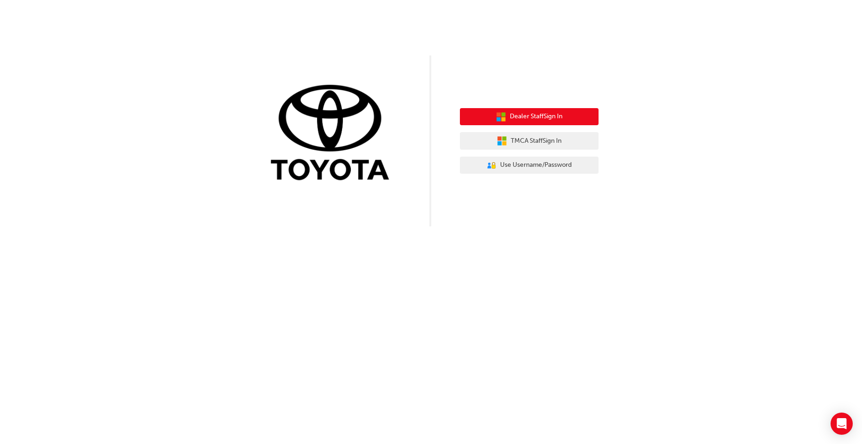
click at [525, 116] on span "Dealer Staff Sign In" at bounding box center [536, 116] width 53 height 11
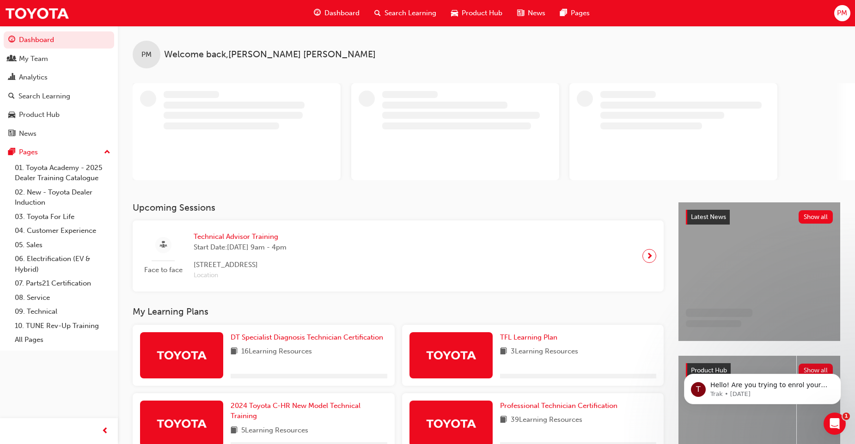
click at [840, 12] on span "PM" at bounding box center [842, 13] width 10 height 11
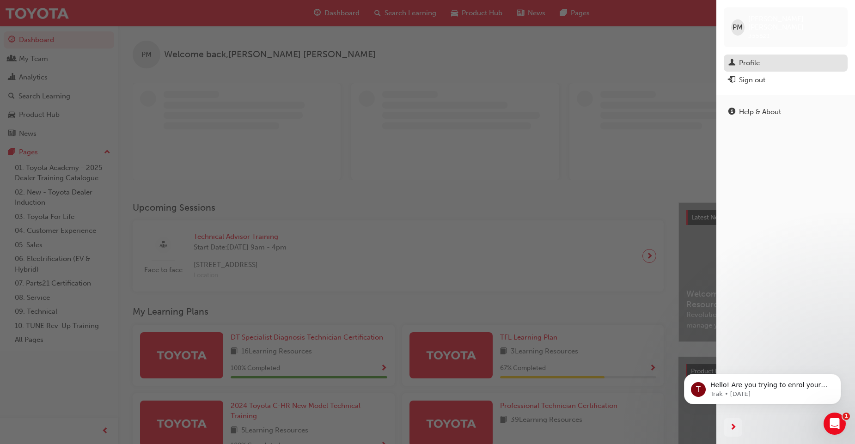
click at [751, 58] on div "Profile" at bounding box center [749, 63] width 21 height 11
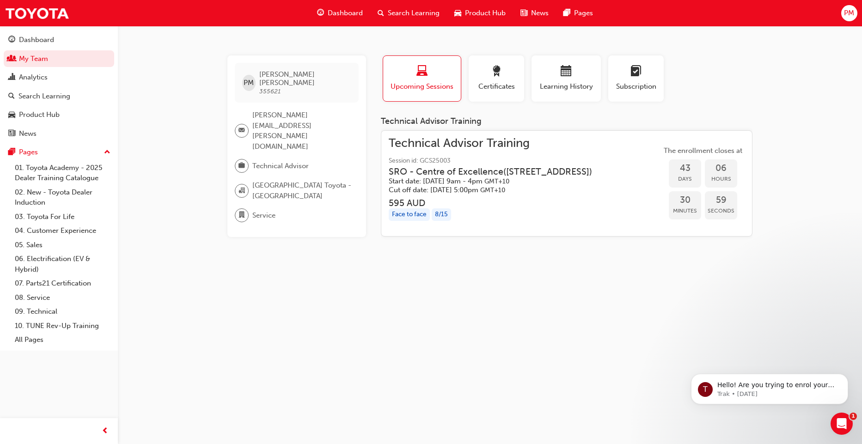
click at [443, 221] on div "8 / 15" at bounding box center [441, 214] width 19 height 12
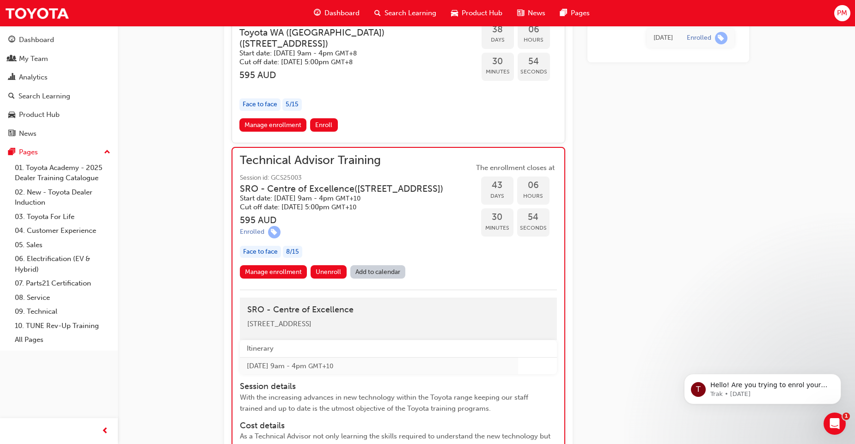
scroll to position [786, 0]
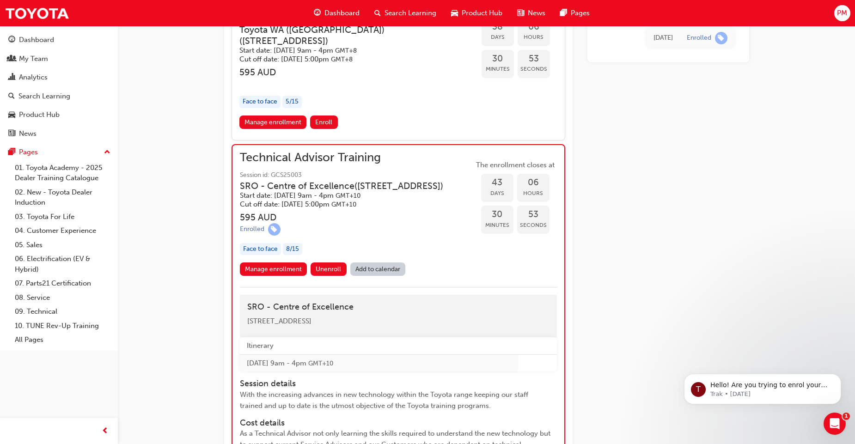
click at [266, 255] on div "Face to face" at bounding box center [260, 249] width 41 height 12
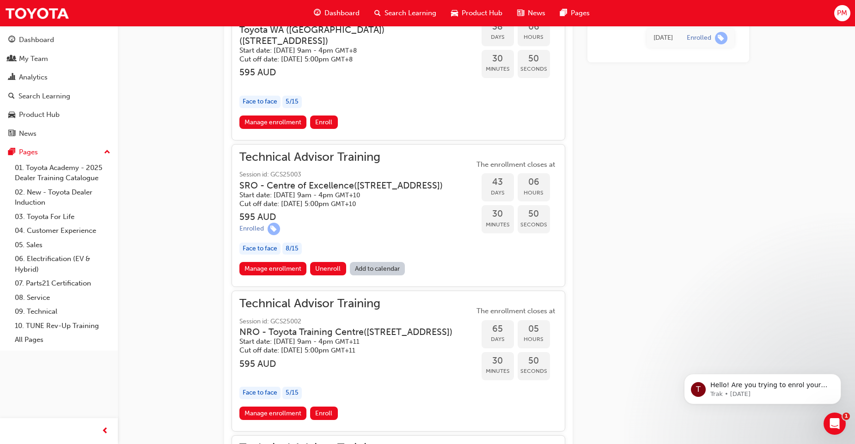
click at [264, 255] on div "Face to face" at bounding box center [259, 249] width 41 height 12
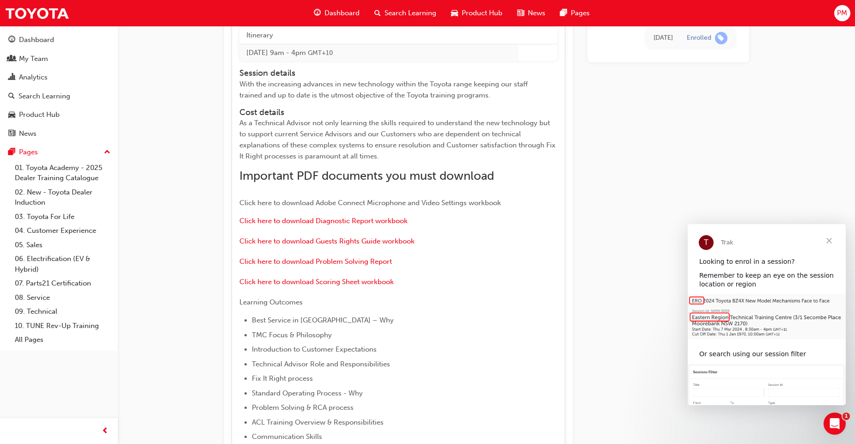
scroll to position [1119, 0]
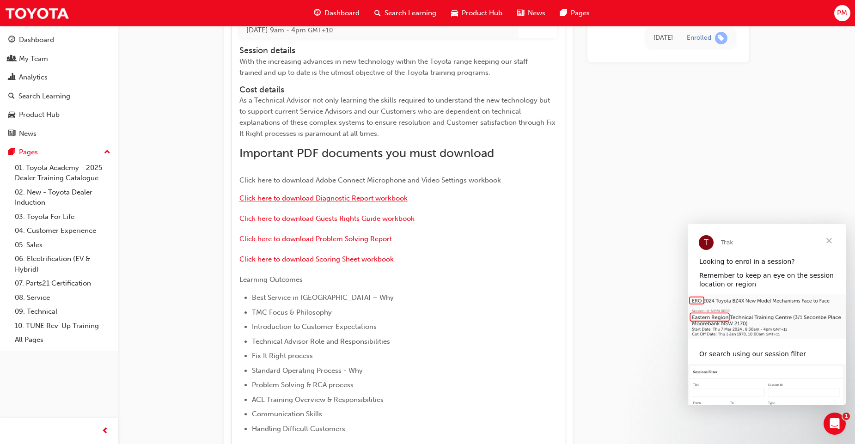
click at [311, 202] on span "Click here to download Diagnostic Report workbook" at bounding box center [323, 198] width 168 height 8
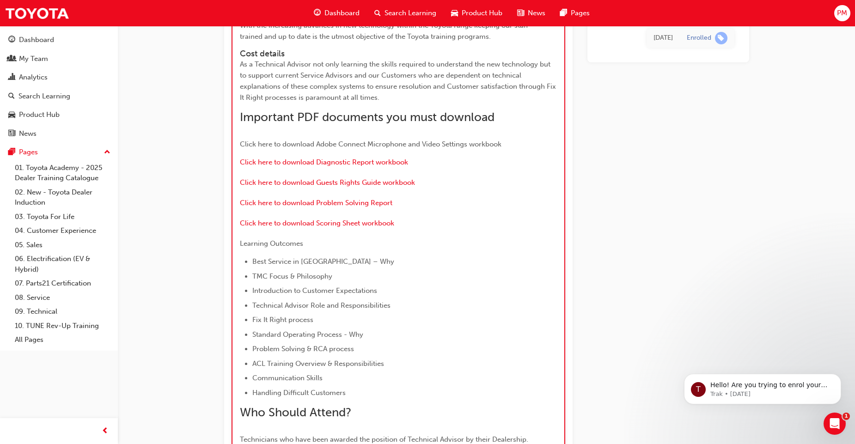
scroll to position [1183, 0]
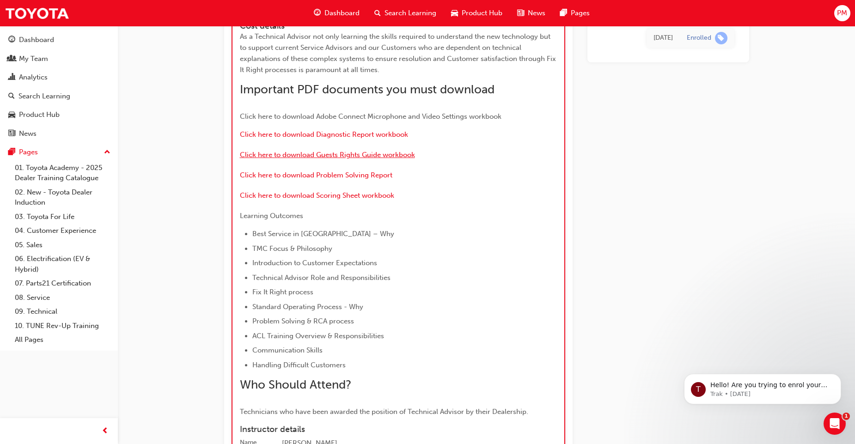
click at [357, 159] on span "Click here to download Guests Rights Guide workbook" at bounding box center [327, 155] width 175 height 8
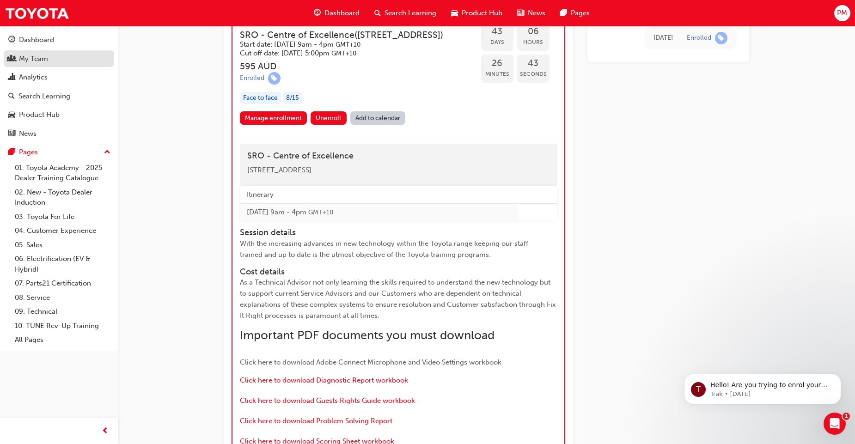
click at [31, 63] on div "My Team" at bounding box center [33, 59] width 29 height 11
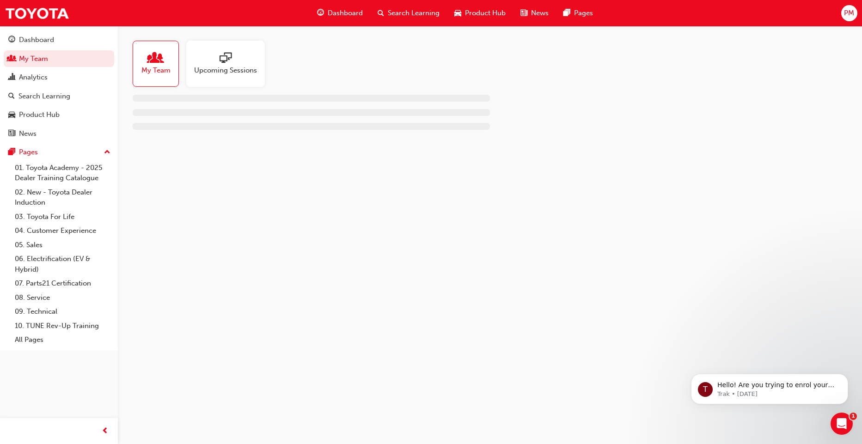
click at [242, 68] on span "Upcoming Sessions" at bounding box center [225, 70] width 63 height 11
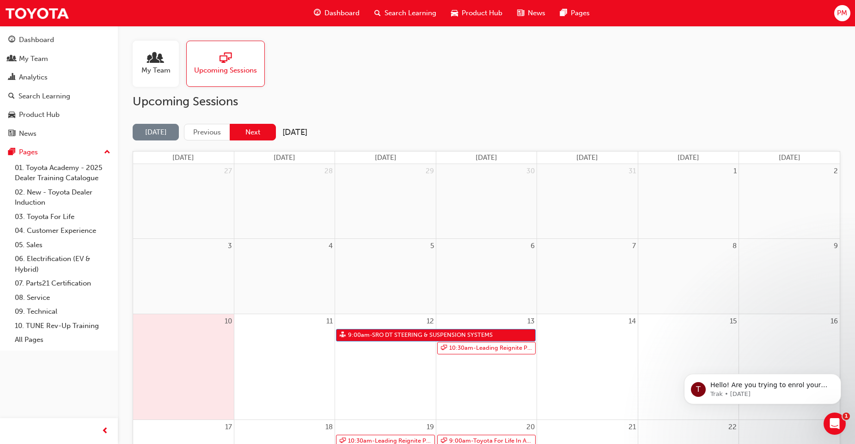
click at [255, 135] on button "Next" at bounding box center [253, 132] width 46 height 17
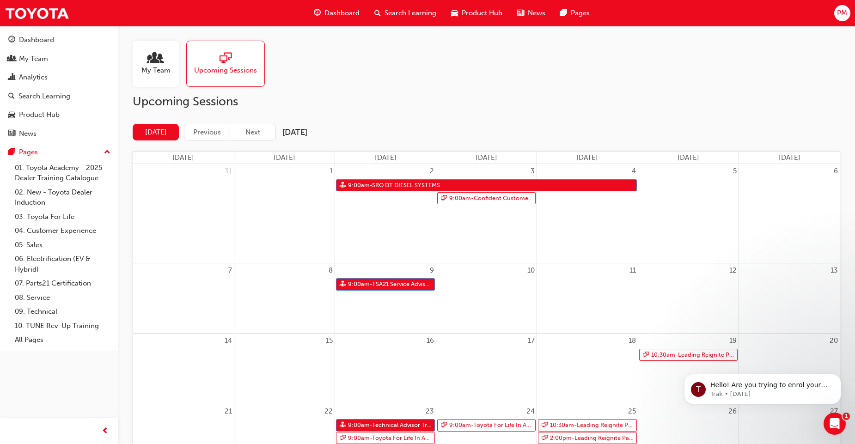
scroll to position [83, 0]
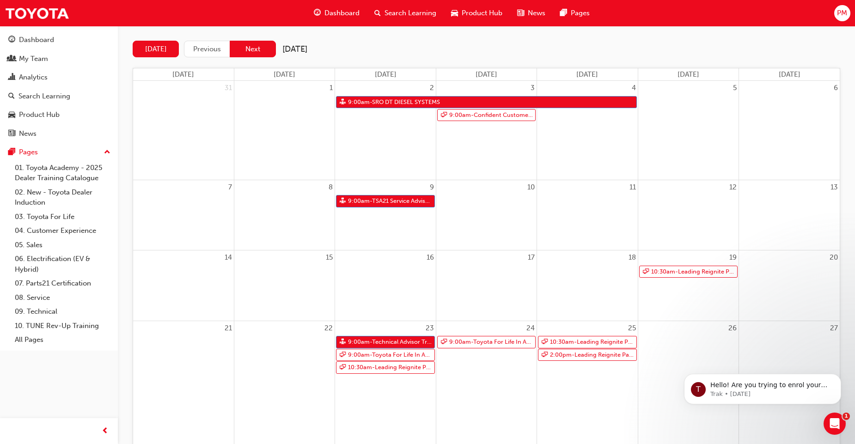
click at [255, 49] on button "Next" at bounding box center [253, 49] width 46 height 17
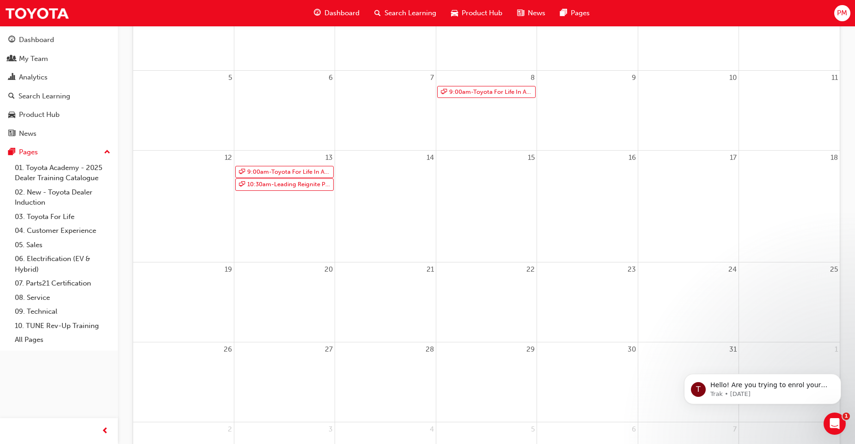
scroll to position [0, 0]
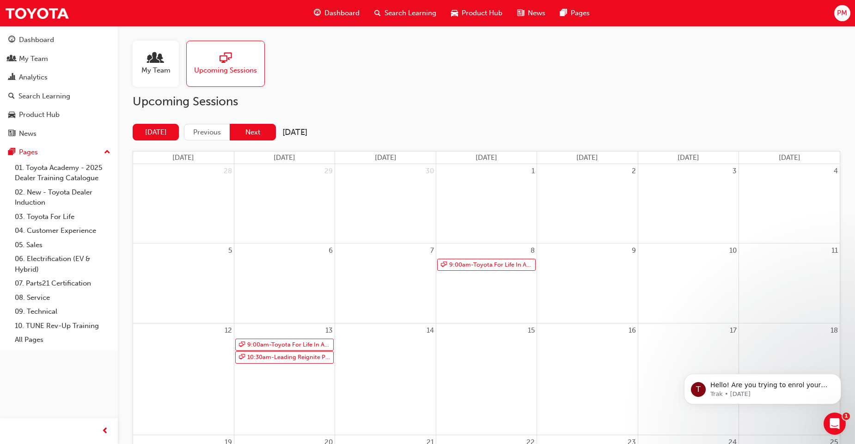
click at [256, 136] on button "Next" at bounding box center [253, 132] width 46 height 17
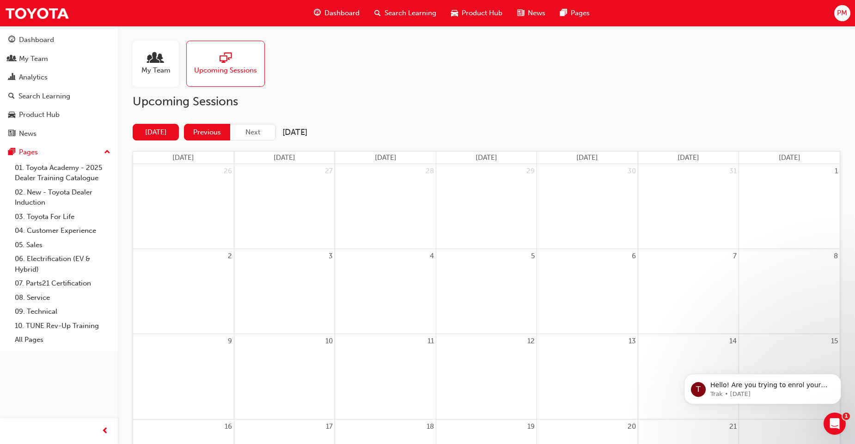
click at [213, 131] on button "Previous" at bounding box center [207, 132] width 46 height 17
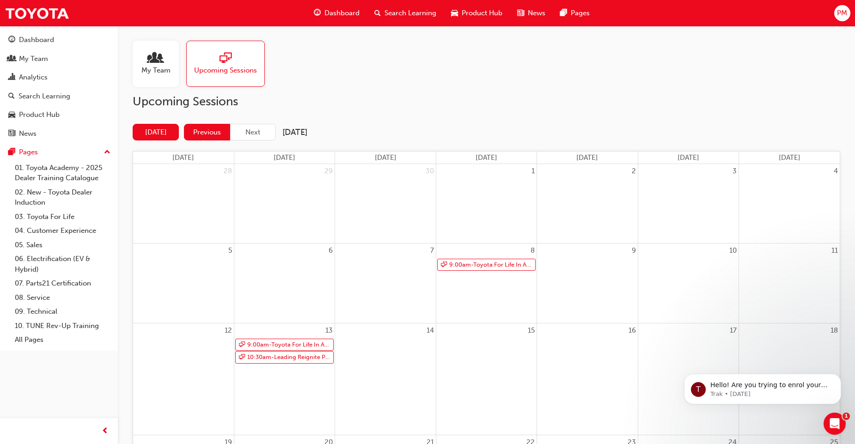
click at [207, 138] on button "Previous" at bounding box center [207, 132] width 46 height 17
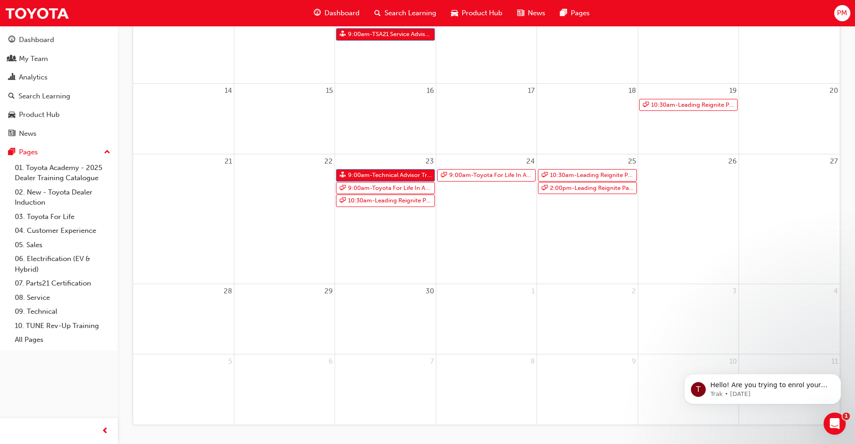
scroll to position [27, 0]
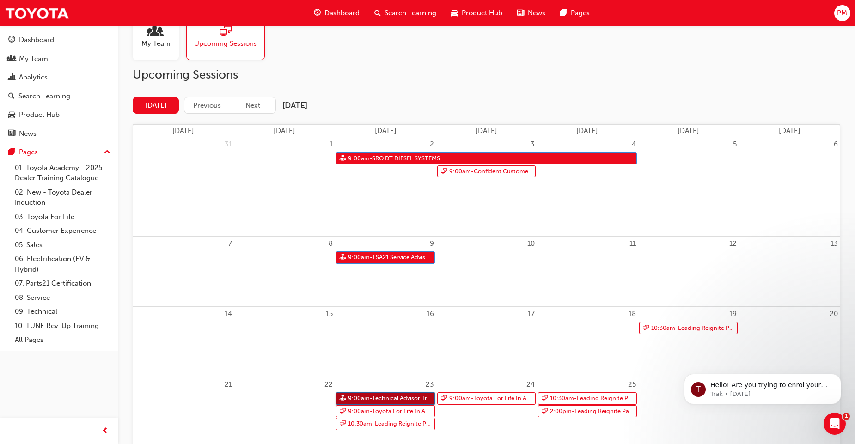
click at [386, 401] on link "9:00am - Technical Advisor Training" at bounding box center [385, 398] width 98 height 12
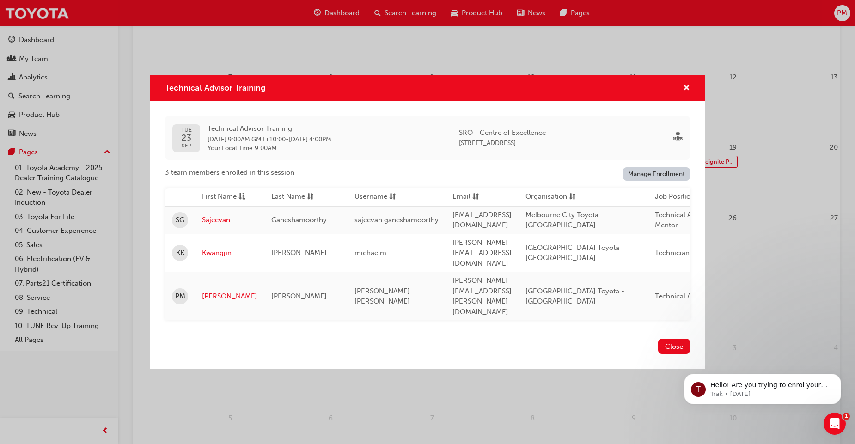
scroll to position [0, 339]
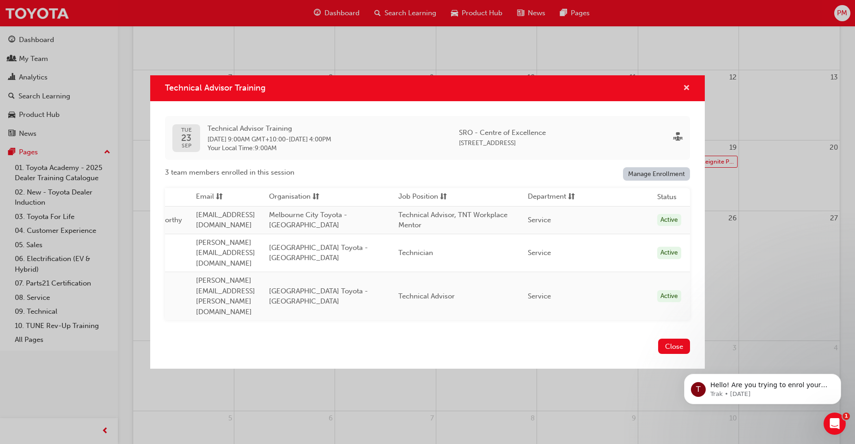
click at [687, 93] on span "cross-icon" at bounding box center [686, 89] width 7 height 8
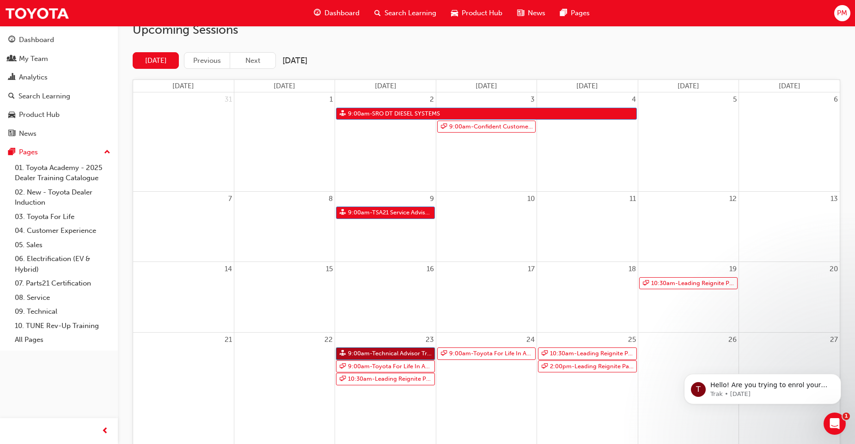
scroll to position [0, 0]
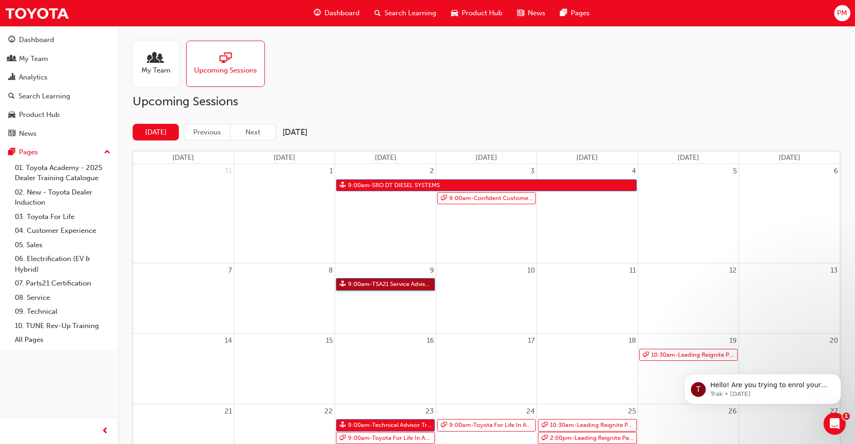
click at [384, 287] on link "9:00am - TSA21 Service Advisor Course ( face to face)" at bounding box center [385, 284] width 98 height 12
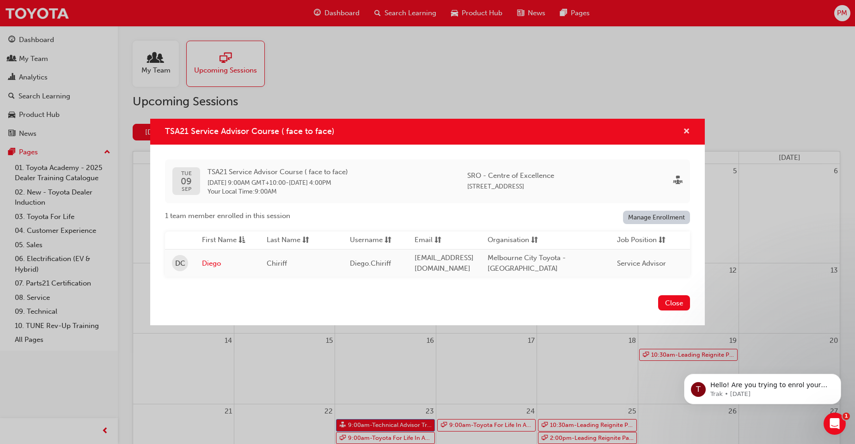
click at [687, 128] on span "cross-icon" at bounding box center [686, 132] width 7 height 8
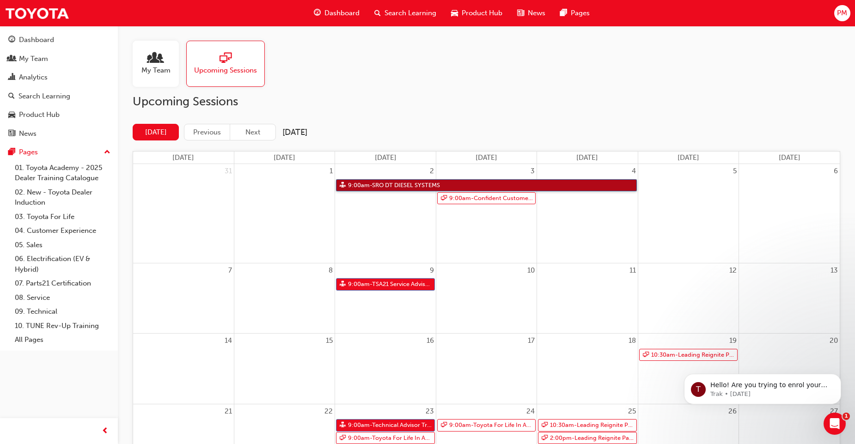
click at [387, 187] on link "9:00am - SRO DT DIESEL SYSTEMS" at bounding box center [486, 185] width 300 height 12
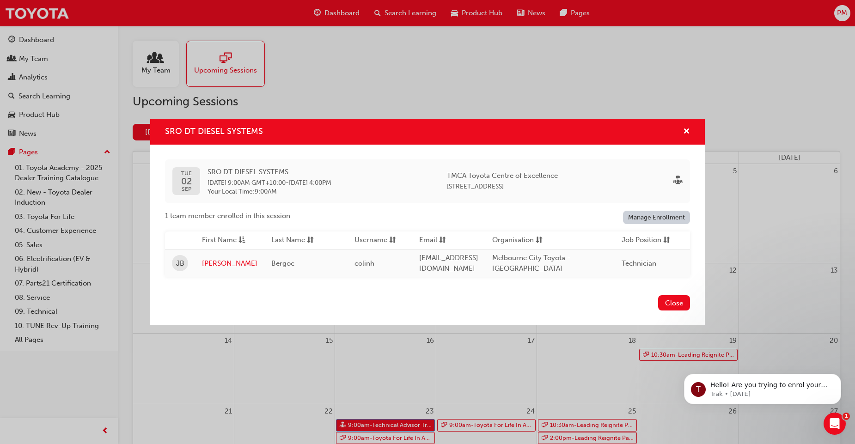
scroll to position [0, 242]
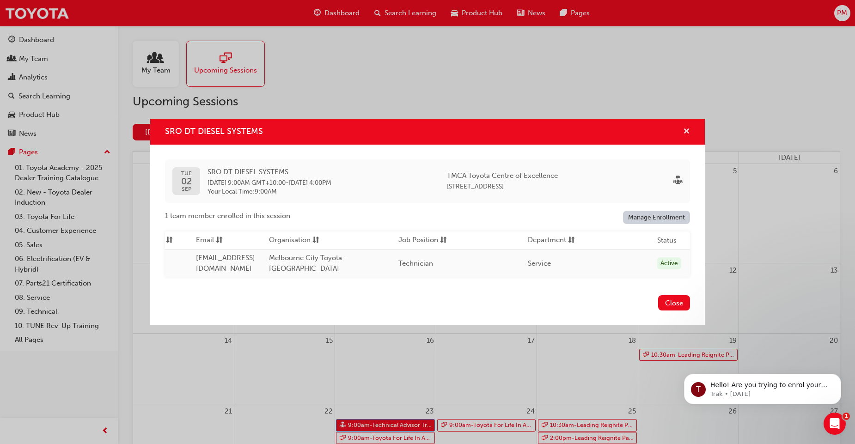
click at [685, 128] on span "cross-icon" at bounding box center [686, 132] width 7 height 8
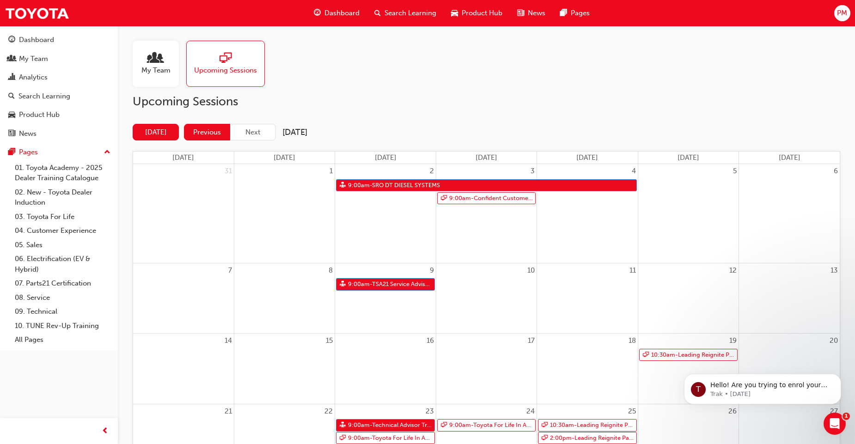
click at [210, 134] on button "Previous" at bounding box center [207, 132] width 46 height 17
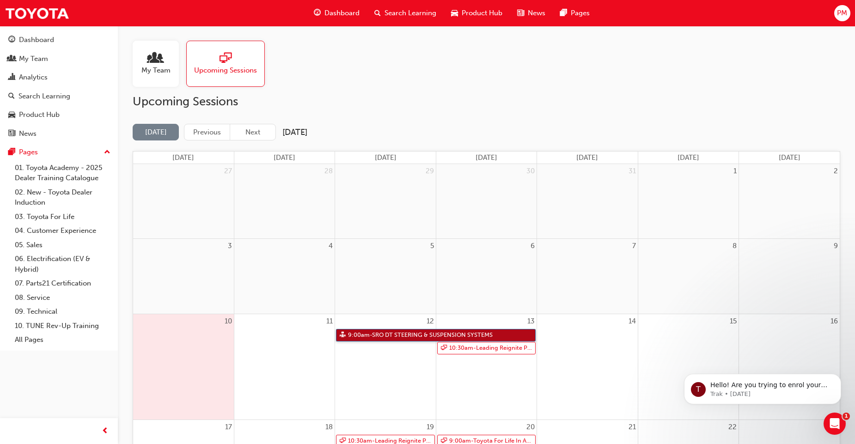
click at [408, 334] on link "9:00am - SRO DT STEERING & SUSPENSION SYSTEMS" at bounding box center [436, 335] width 200 height 12
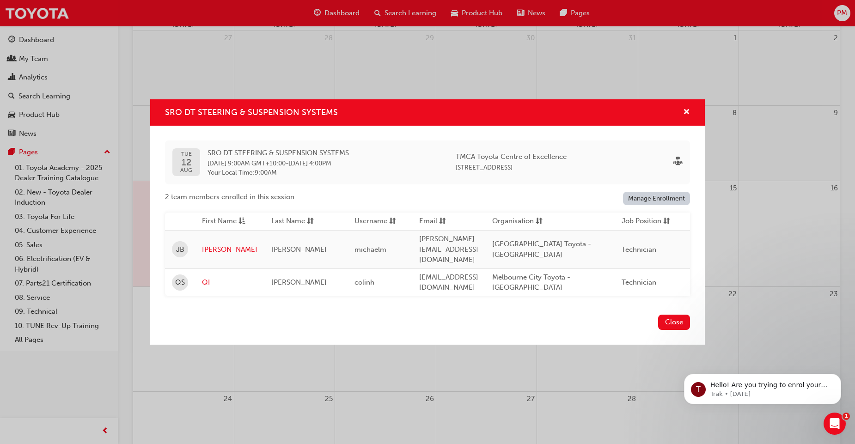
scroll to position [166, 0]
click at [686, 115] on span "cross-icon" at bounding box center [686, 113] width 7 height 8
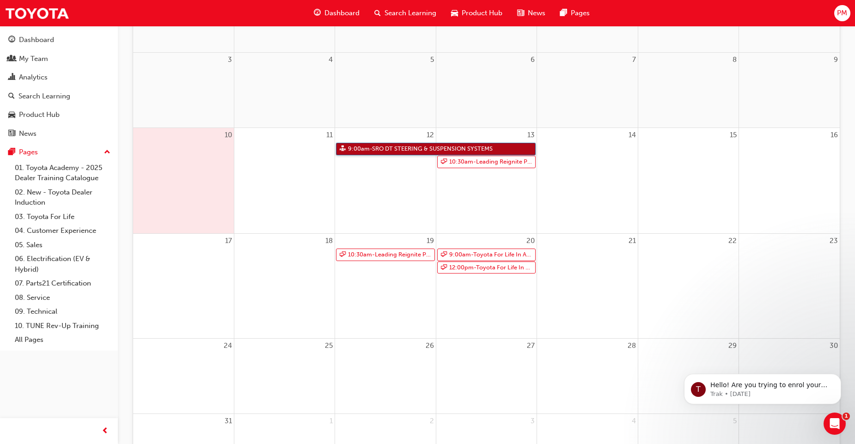
scroll to position [27, 0]
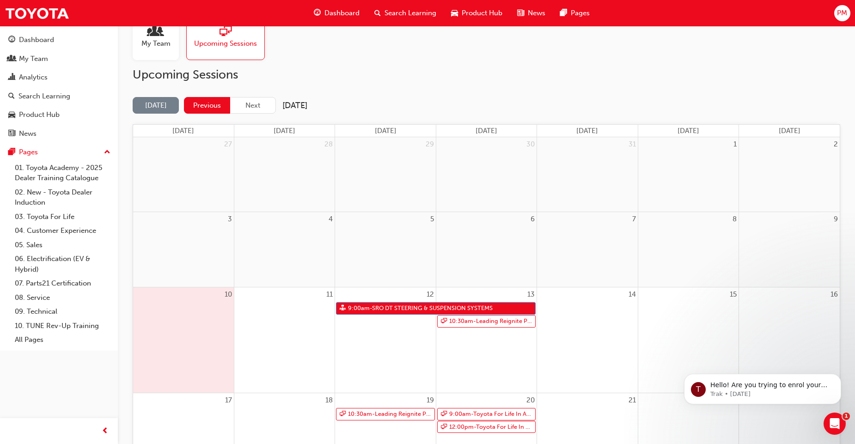
click at [205, 108] on button "Previous" at bounding box center [207, 105] width 46 height 17
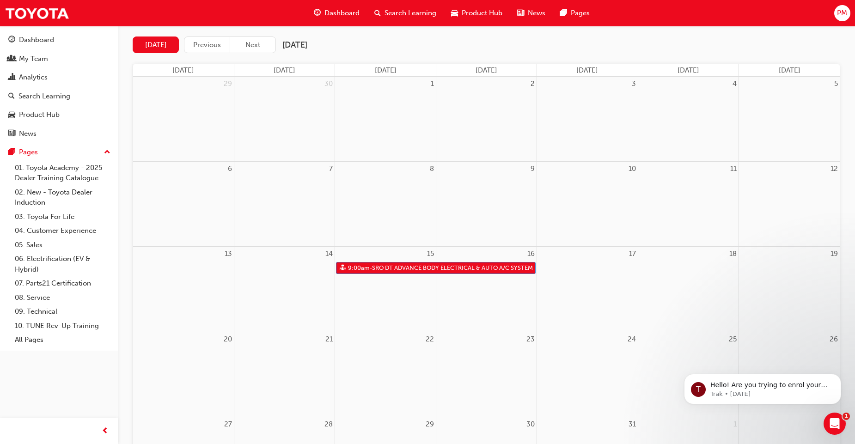
scroll to position [110, 0]
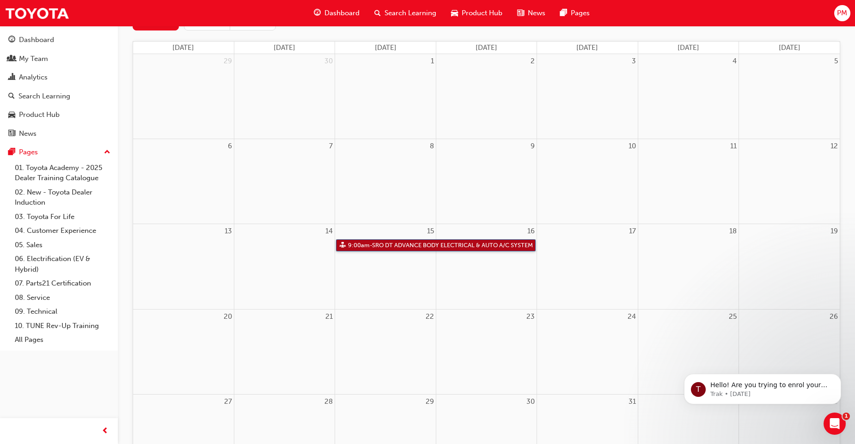
click at [447, 244] on link "9:00am - SRO DT ADVANCE BODY ELECTRICAL & AUTO A/C SYSTEM" at bounding box center [436, 245] width 200 height 12
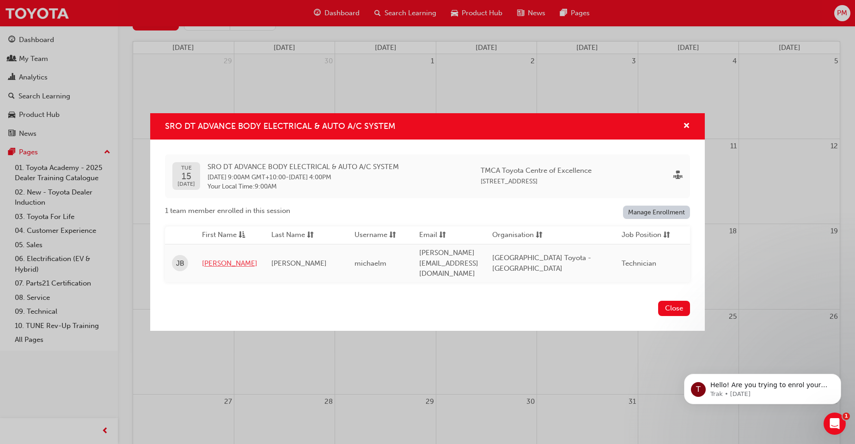
click at [213, 258] on link "Jojo" at bounding box center [229, 263] width 55 height 11
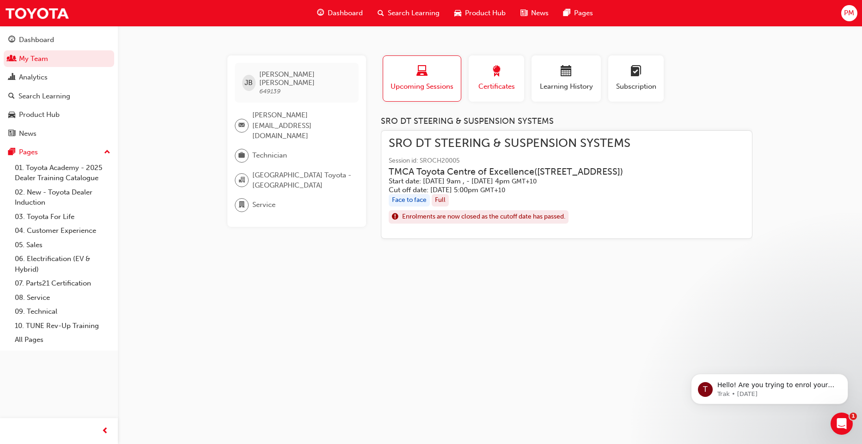
click at [491, 81] on span "Certificates" at bounding box center [496, 86] width 42 height 11
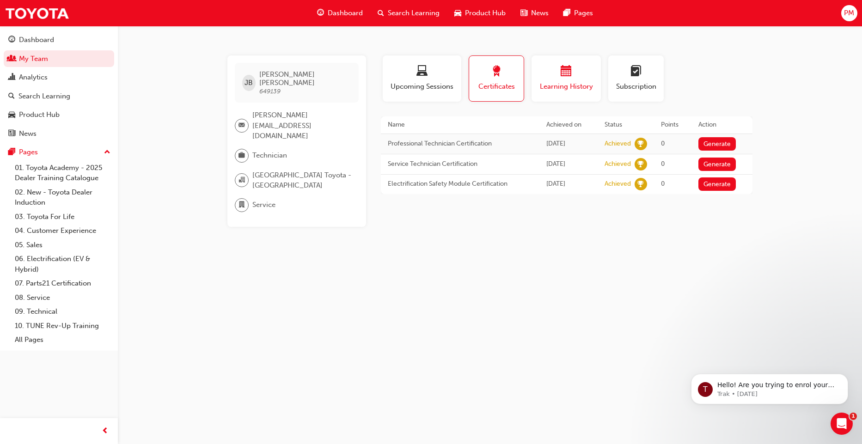
click at [565, 88] on span "Learning History" at bounding box center [565, 86] width 55 height 11
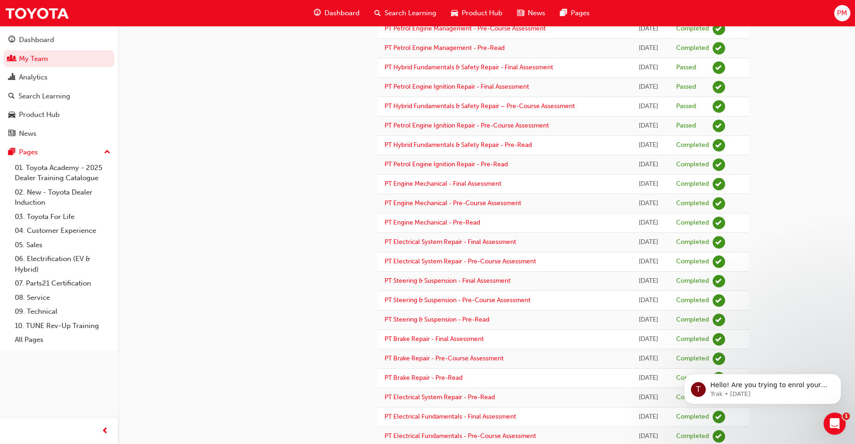
scroll to position [696, 0]
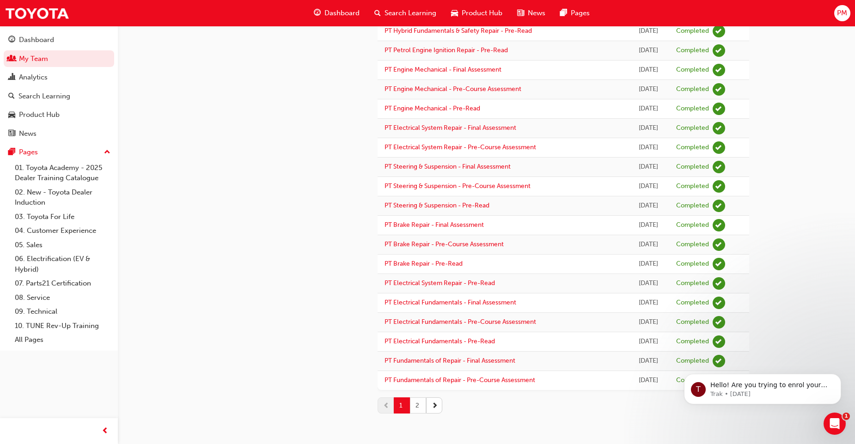
click at [420, 405] on button "2" at bounding box center [418, 405] width 16 height 16
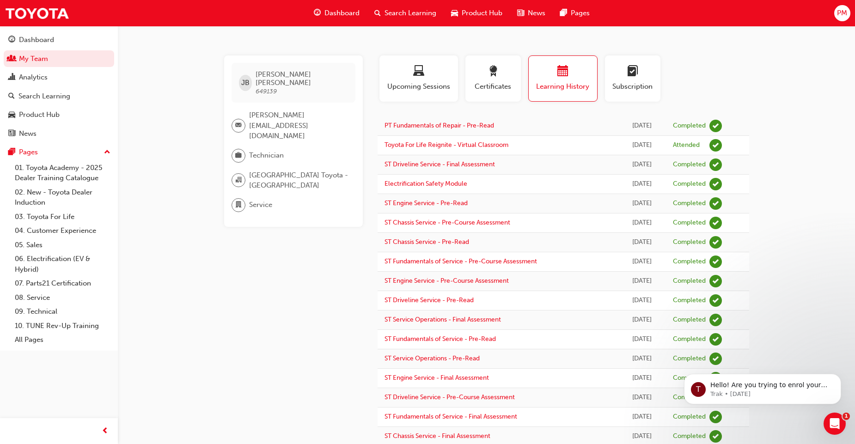
scroll to position [114, 0]
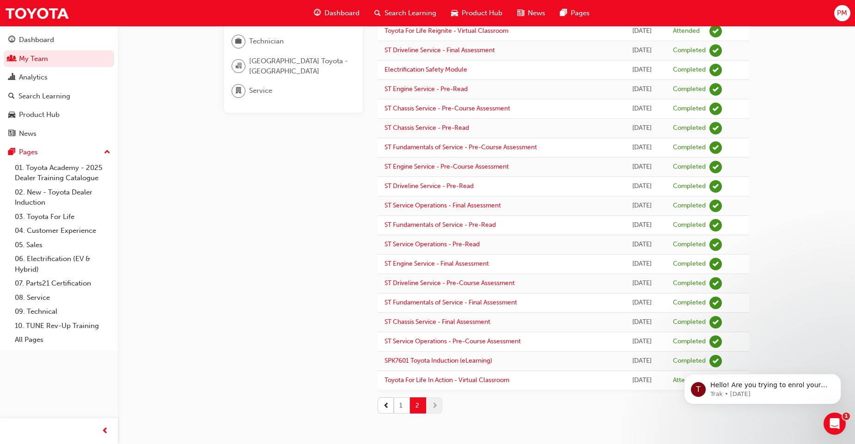
click at [400, 404] on button "1" at bounding box center [402, 405] width 16 height 16
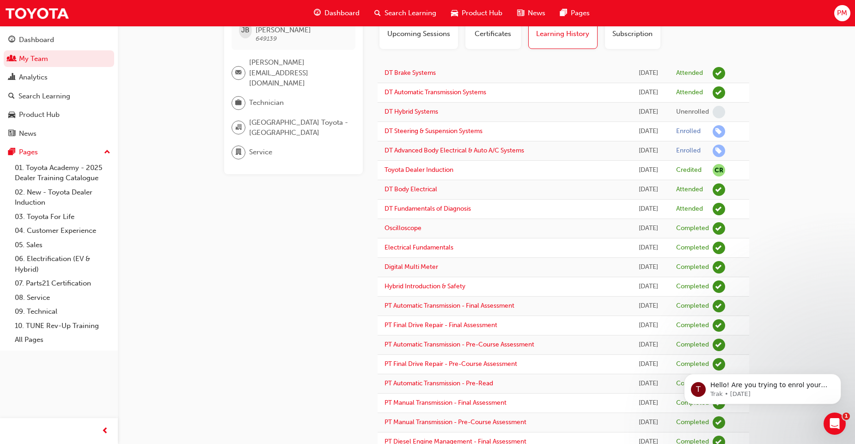
scroll to position [31, 0]
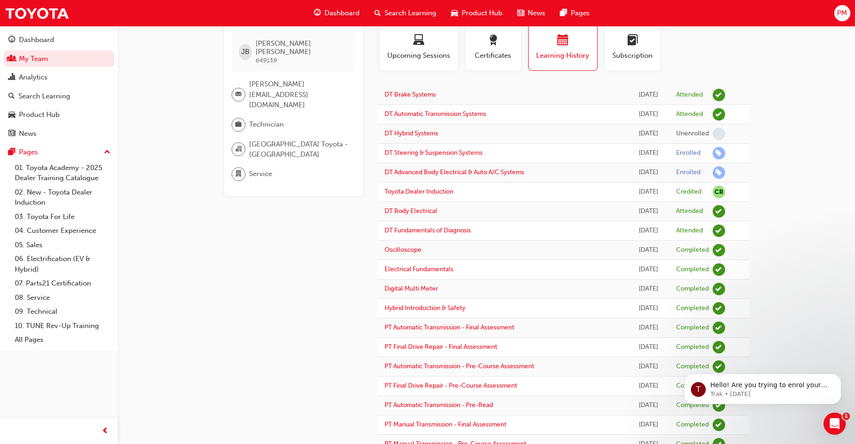
click at [635, 48] on div "button" at bounding box center [633, 42] width 42 height 14
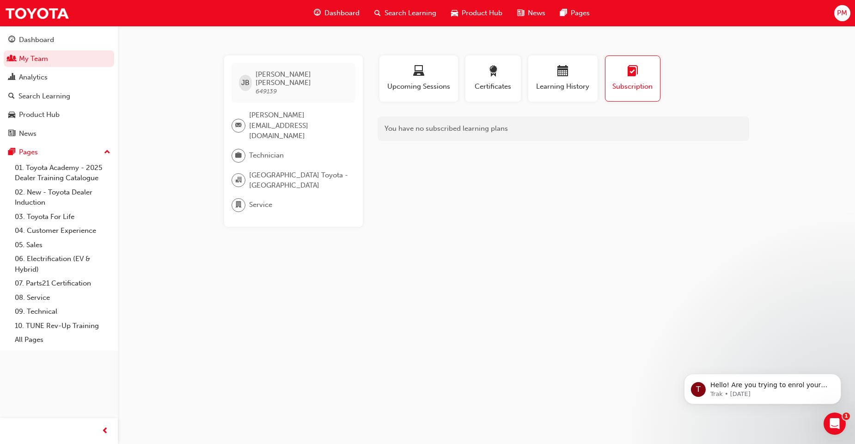
scroll to position [0, 0]
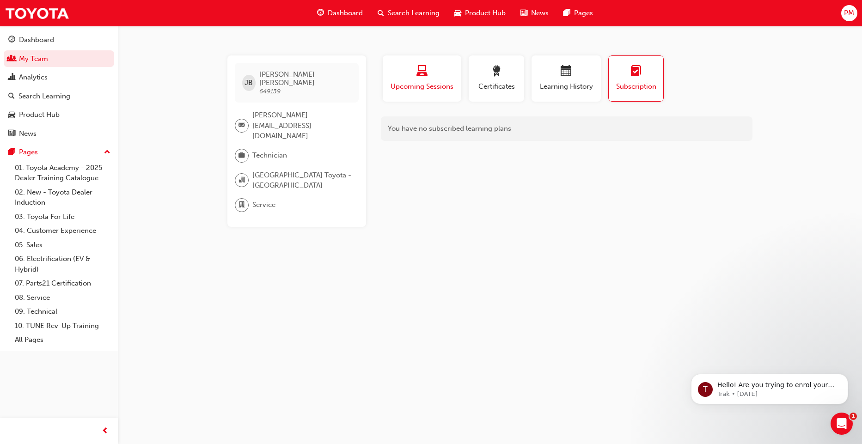
click at [430, 84] on span "Upcoming Sessions" at bounding box center [421, 86] width 65 height 11
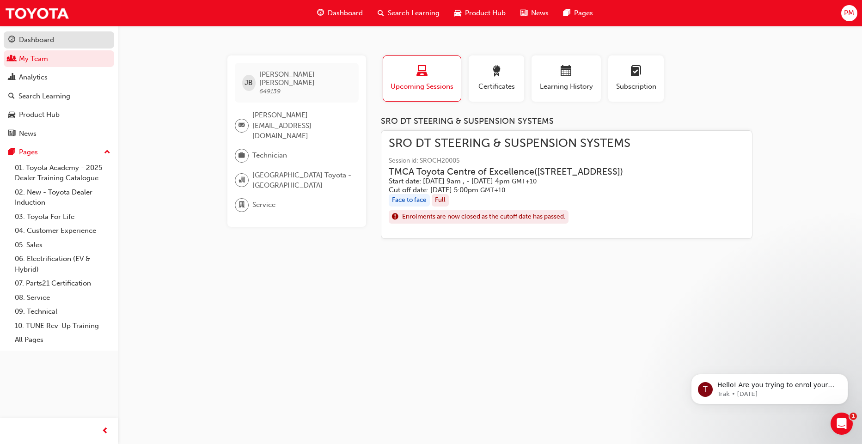
click at [38, 42] on div "Dashboard" at bounding box center [36, 40] width 35 height 11
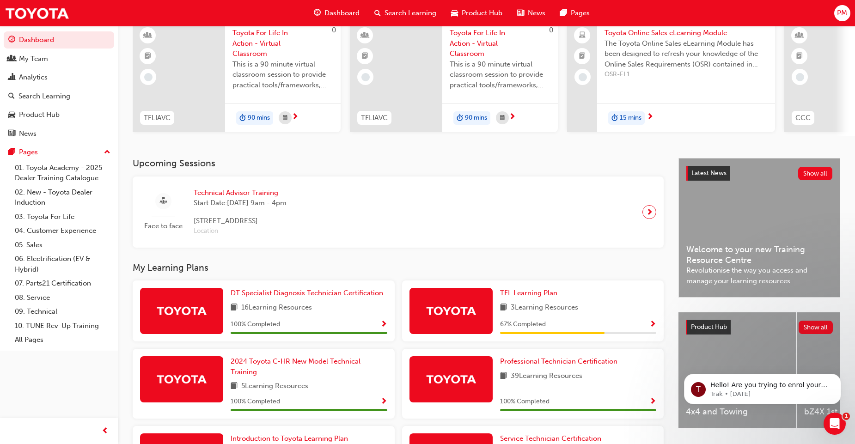
scroll to position [166, 0]
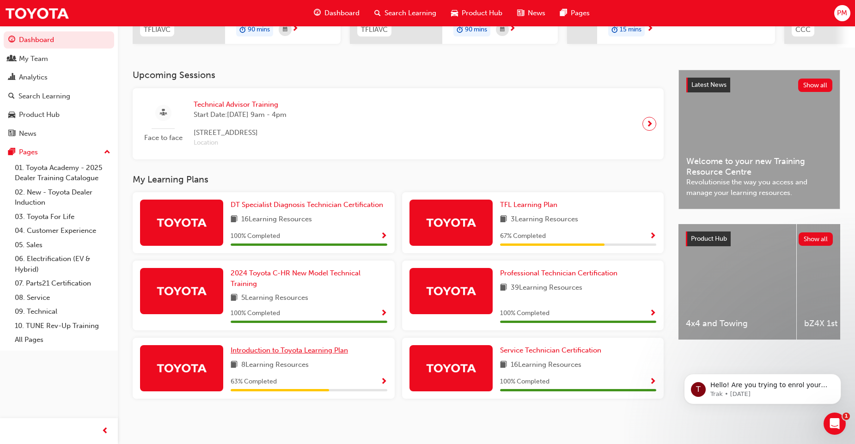
click at [318, 354] on span "Introduction to Toyota Learning Plan" at bounding box center [289, 350] width 117 height 8
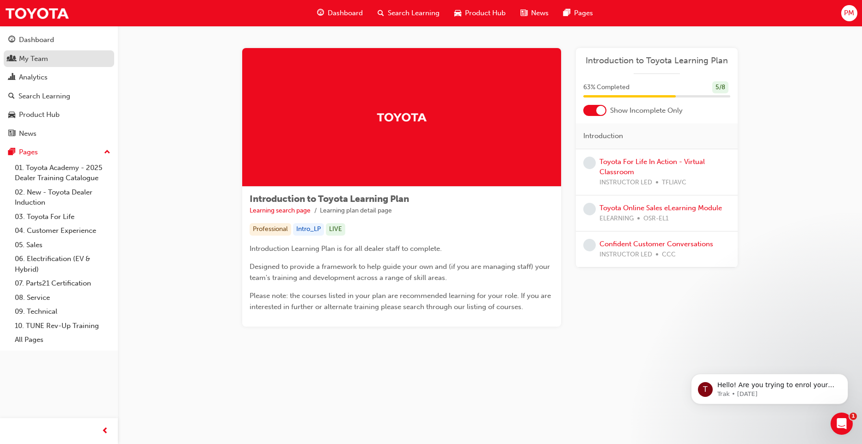
click at [38, 61] on div "My Team" at bounding box center [33, 59] width 29 height 11
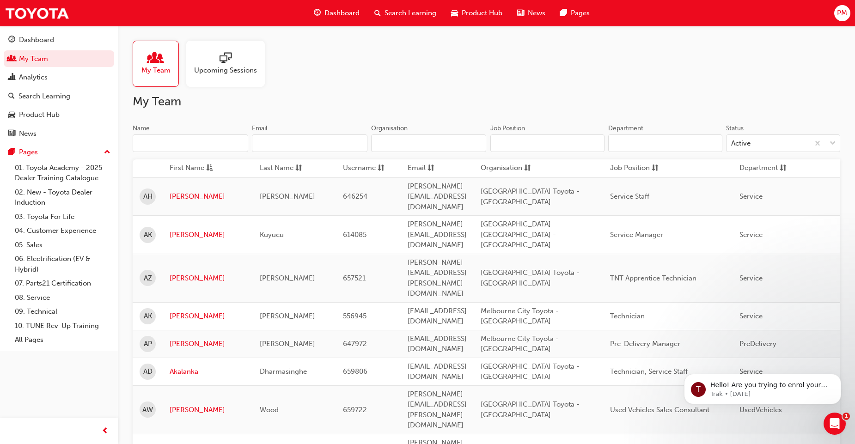
click at [430, 143] on input "Organisation" at bounding box center [429, 143] width 116 height 18
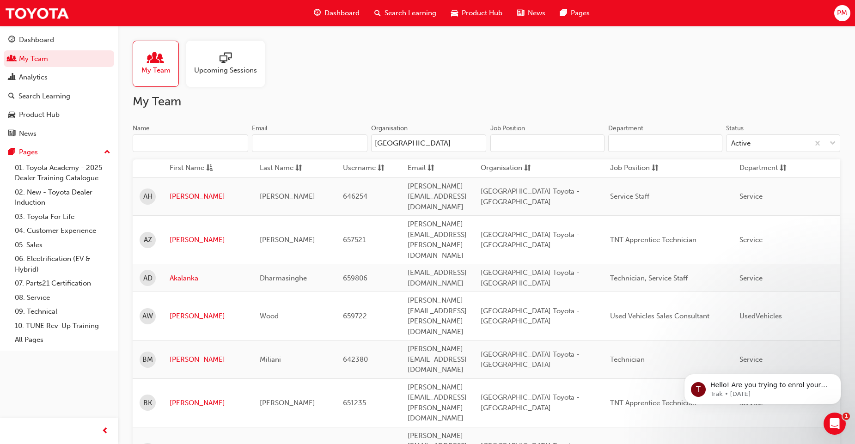
type input "heidelberg"
click at [704, 144] on input "Department" at bounding box center [665, 143] width 114 height 18
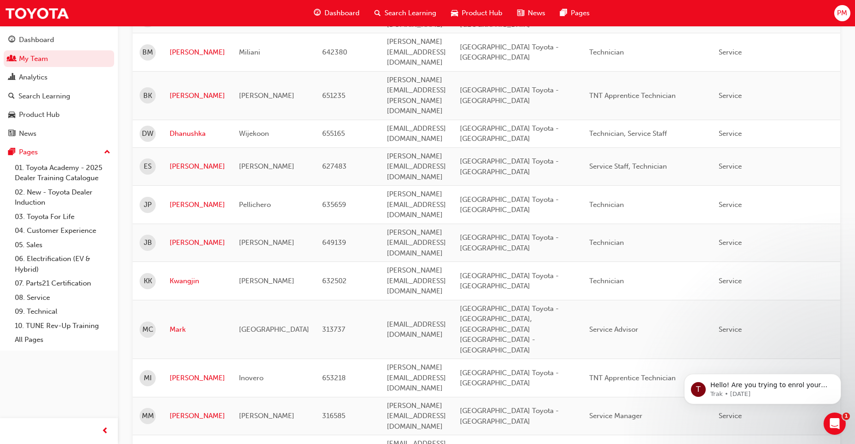
scroll to position [299, 0]
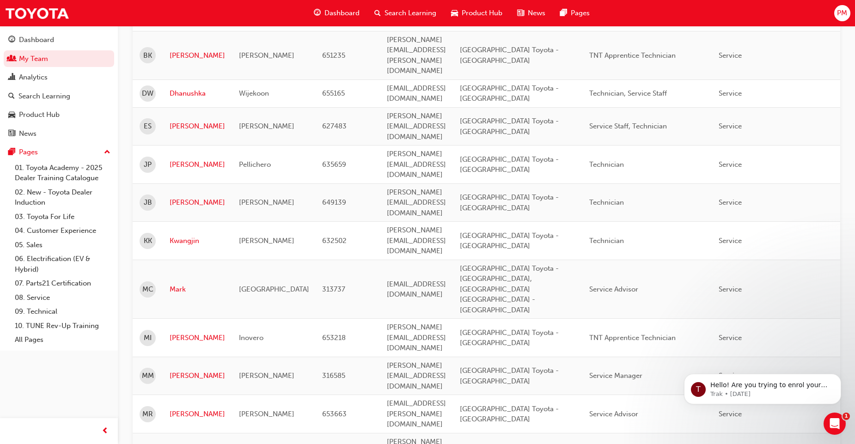
type input "service"
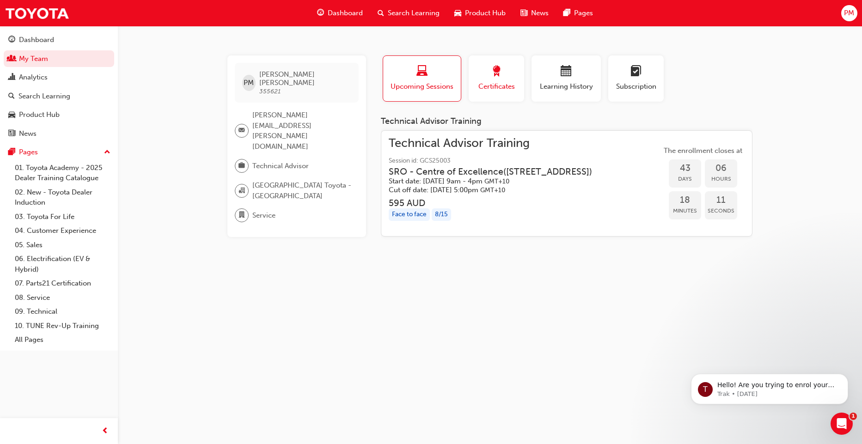
click at [494, 86] on span "Certificates" at bounding box center [496, 86] width 42 height 11
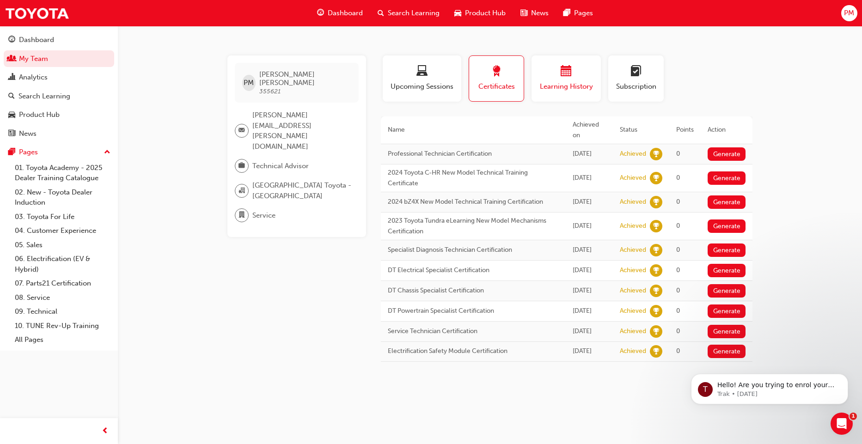
click at [571, 89] on span "Learning History" at bounding box center [565, 86] width 55 height 11
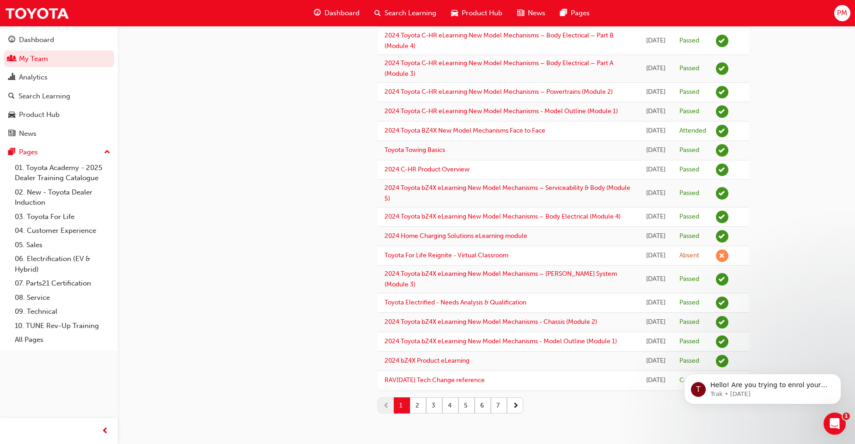
scroll to position [1070, 0]
click at [418, 405] on button "2" at bounding box center [418, 405] width 16 height 16
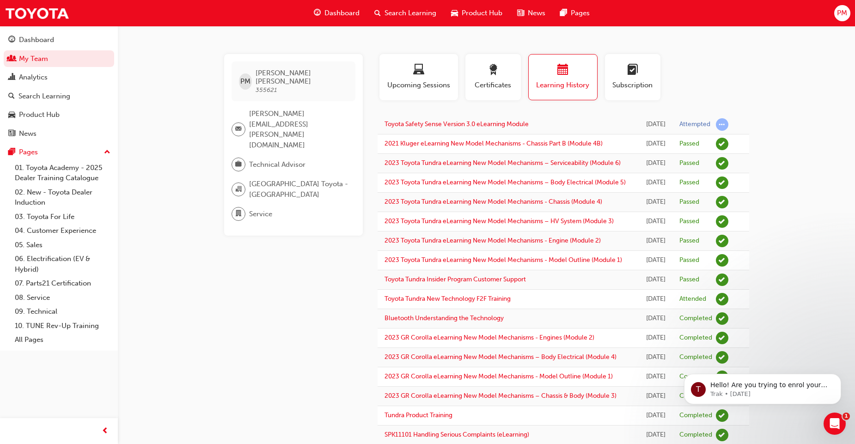
scroll to position [0, 0]
click at [633, 89] on span "Subscription" at bounding box center [633, 86] width 42 height 11
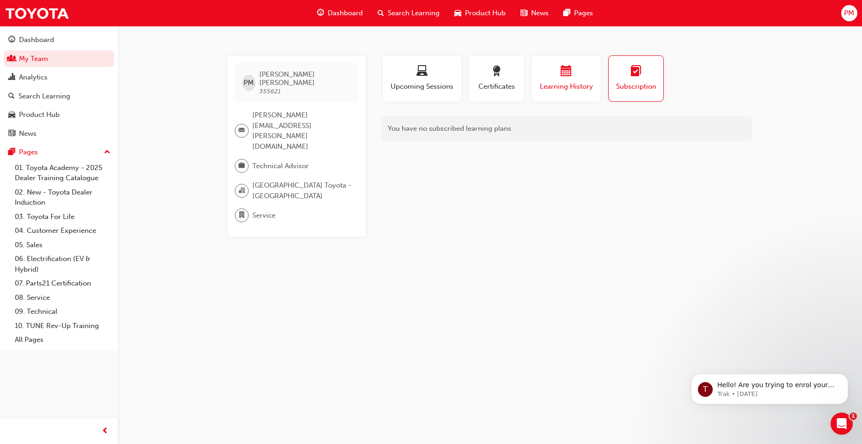
click at [581, 87] on span "Learning History" at bounding box center [565, 86] width 55 height 11
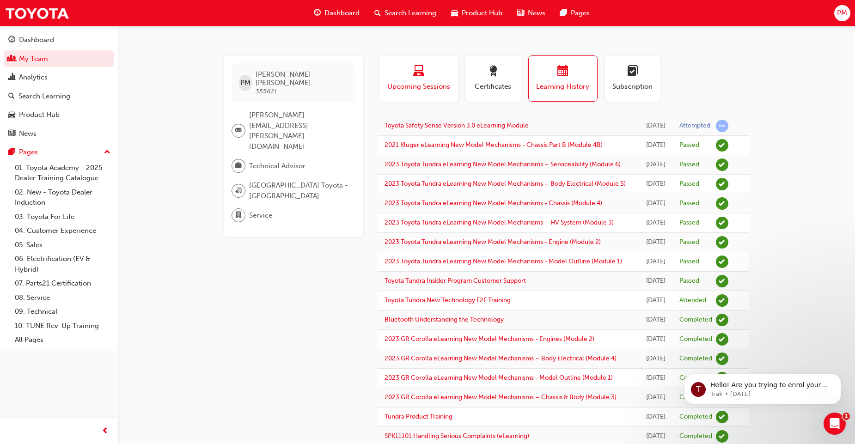
click at [433, 90] on span "Upcoming Sessions" at bounding box center [418, 86] width 65 height 11
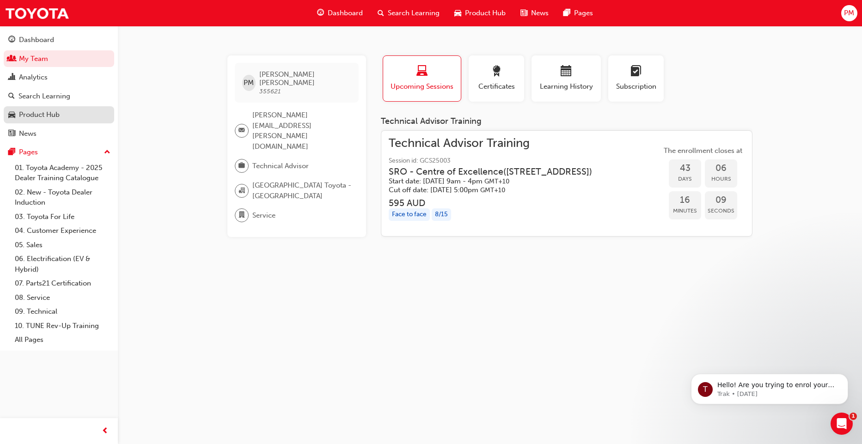
click at [49, 113] on div "Product Hub" at bounding box center [39, 114] width 41 height 11
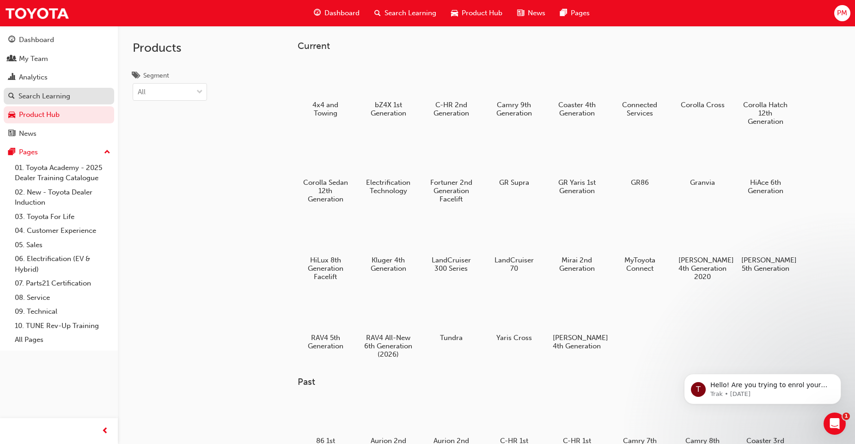
click at [41, 94] on div "Search Learning" at bounding box center [44, 96] width 52 height 11
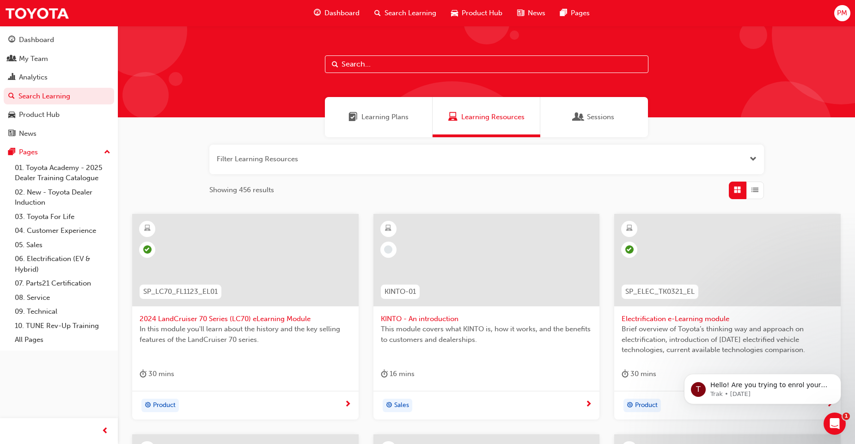
click at [175, 326] on span "In this module you'll learn about the history and the key selling features of t…" at bounding box center [246, 334] width 212 height 21
click at [650, 315] on span "Electrification e-Learning module" at bounding box center [727, 319] width 212 height 11
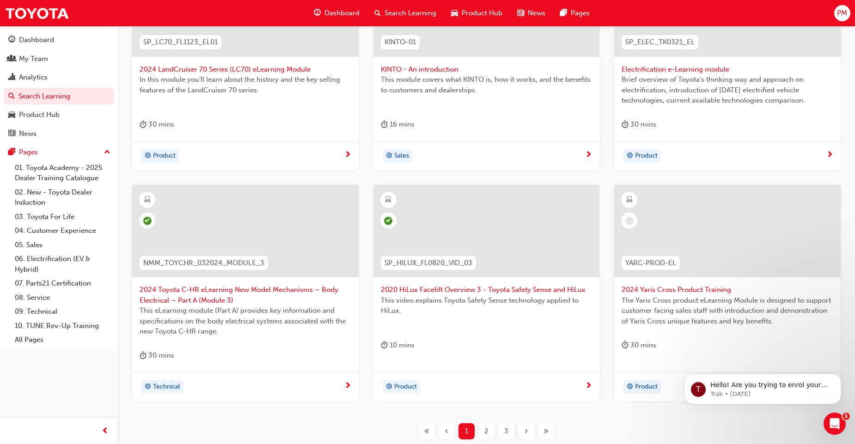
scroll to position [320, 0]
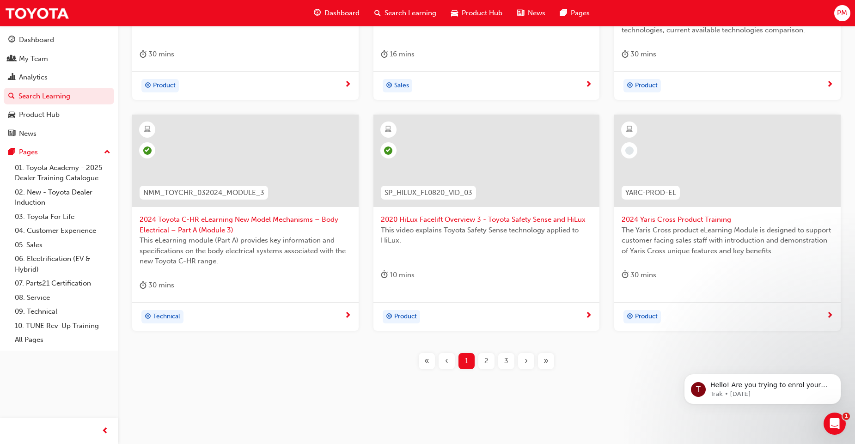
click at [188, 221] on span "2024 Toyota C-HR eLearning New Model Mechanisms – Body Electrical – Part A (Mod…" at bounding box center [246, 224] width 212 height 21
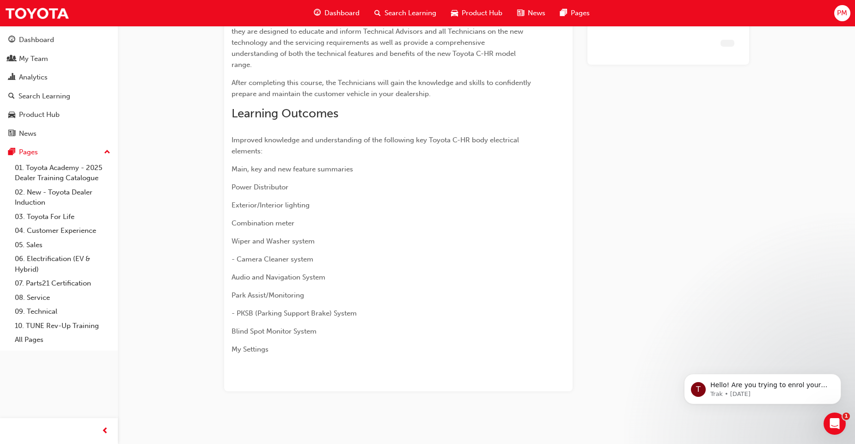
scroll to position [133, 0]
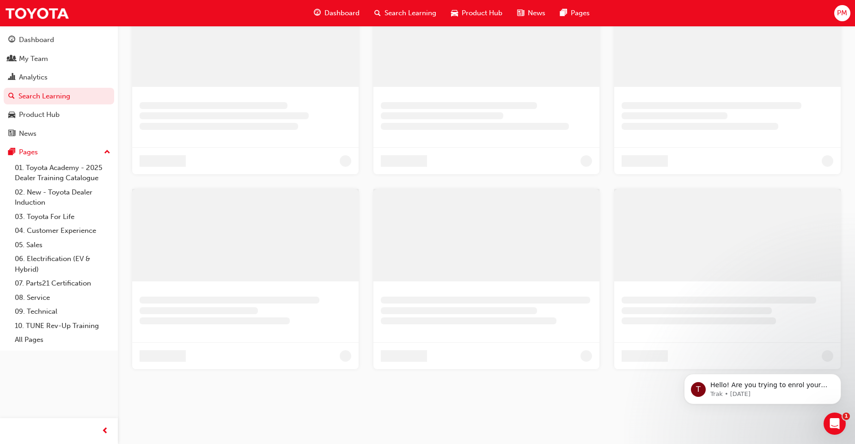
scroll to position [320, 0]
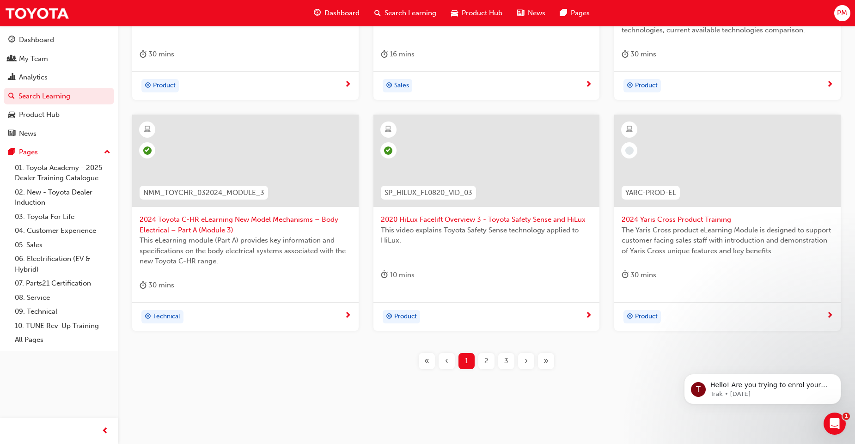
click at [507, 222] on span "2020 HiLux Facelift Overview 3 - Toyota Safety Sense and HiLux" at bounding box center [487, 219] width 212 height 11
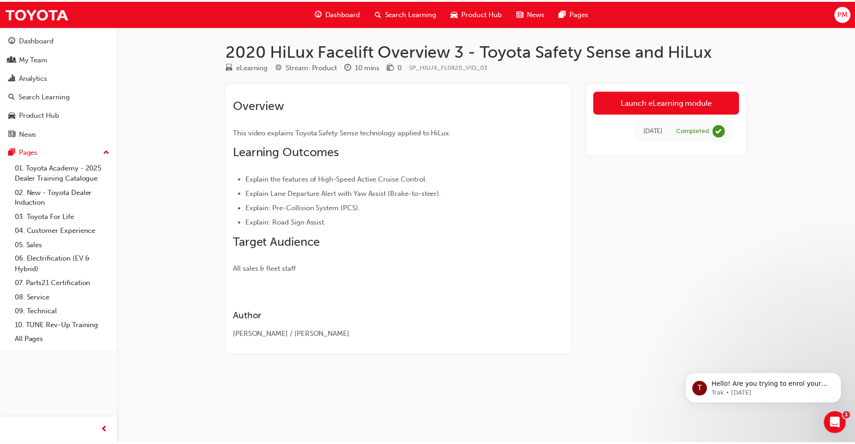
scroll to position [219, 0]
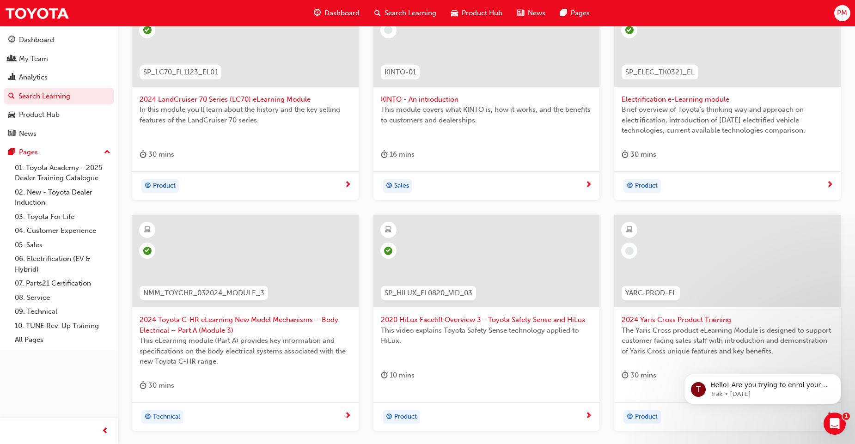
click at [672, 315] on span "2024 Yaris Cross Product Training" at bounding box center [727, 320] width 212 height 11
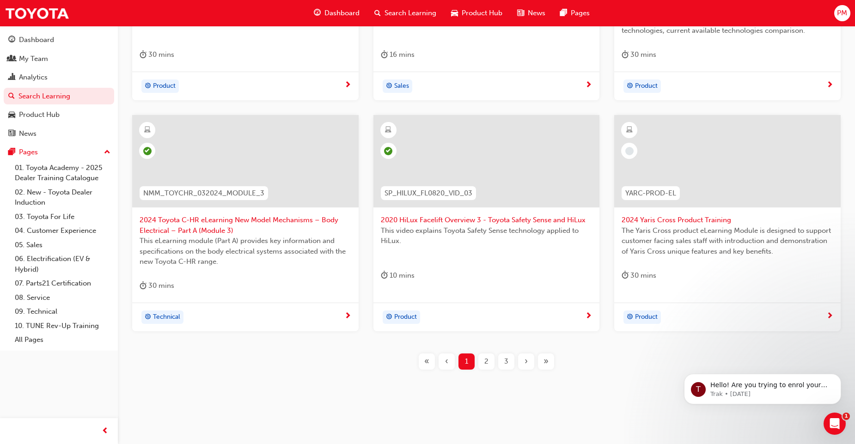
scroll to position [320, 0]
click at [489, 363] on div "2" at bounding box center [486, 361] width 16 height 16
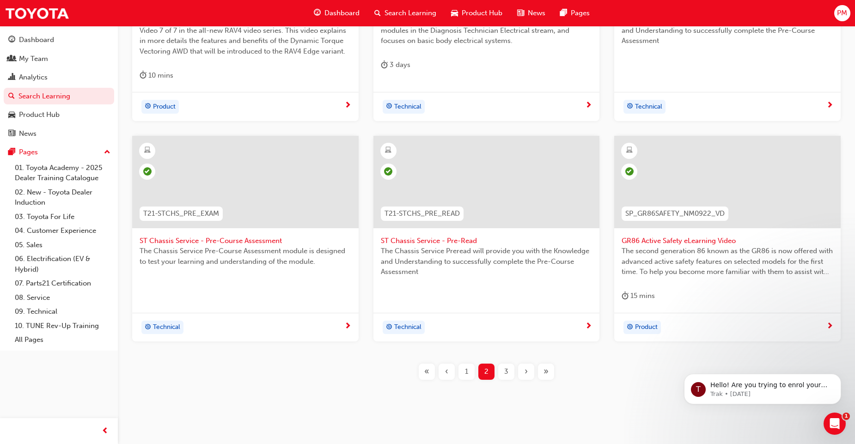
scroll to position [320, 0]
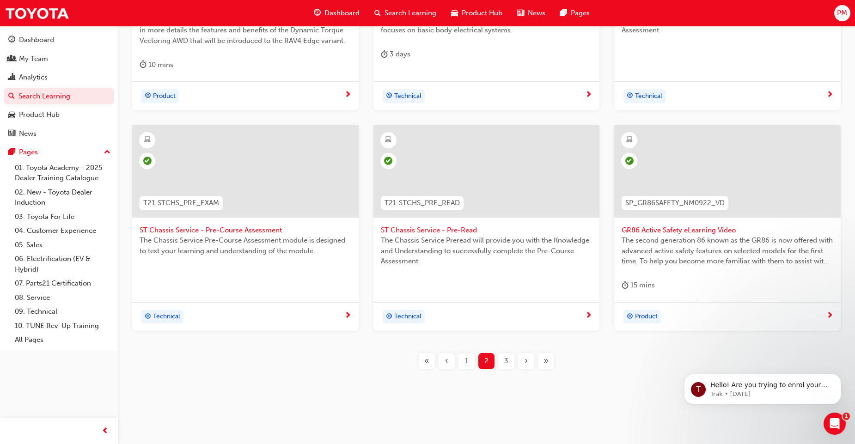
click at [505, 365] on span "3" at bounding box center [506, 361] width 4 height 11
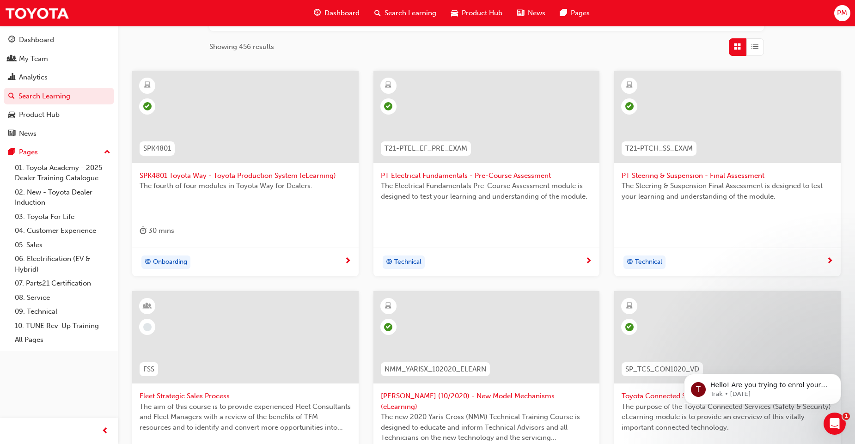
scroll to position [310, 0]
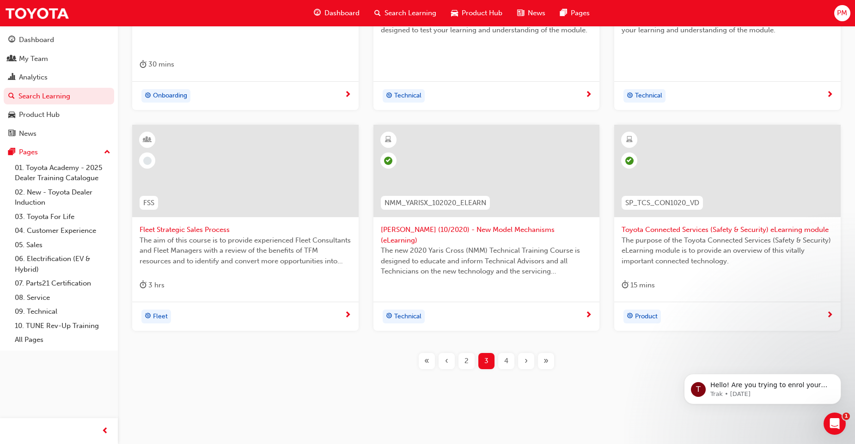
click at [506, 359] on span "4" at bounding box center [506, 361] width 4 height 11
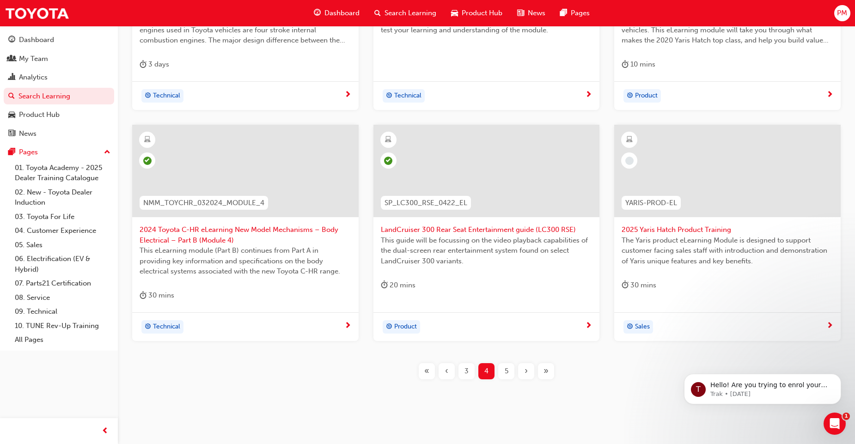
scroll to position [143, 0]
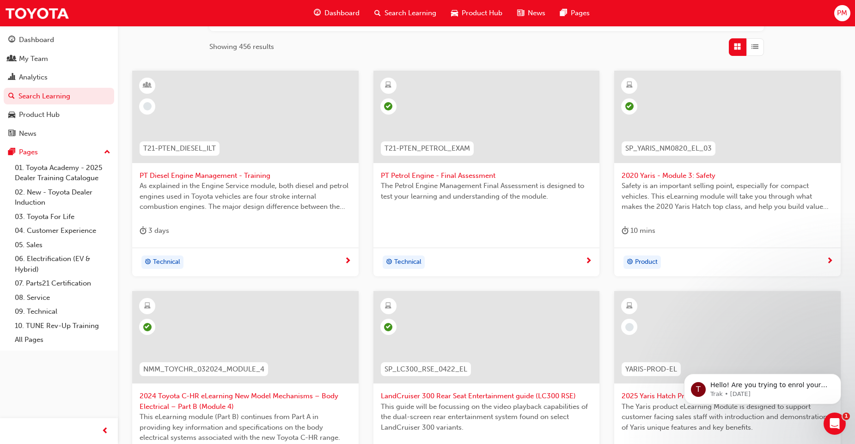
click at [228, 179] on span "PT Diesel Engine Management - Training" at bounding box center [246, 175] width 212 height 11
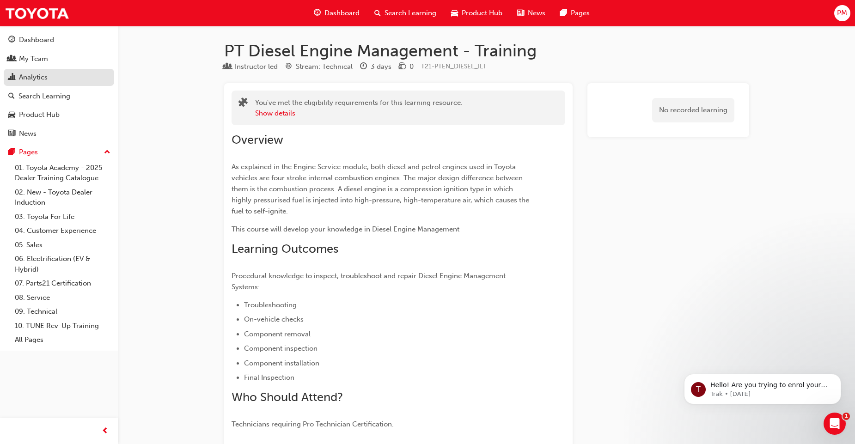
click at [33, 73] on div "Analytics" at bounding box center [33, 77] width 29 height 11
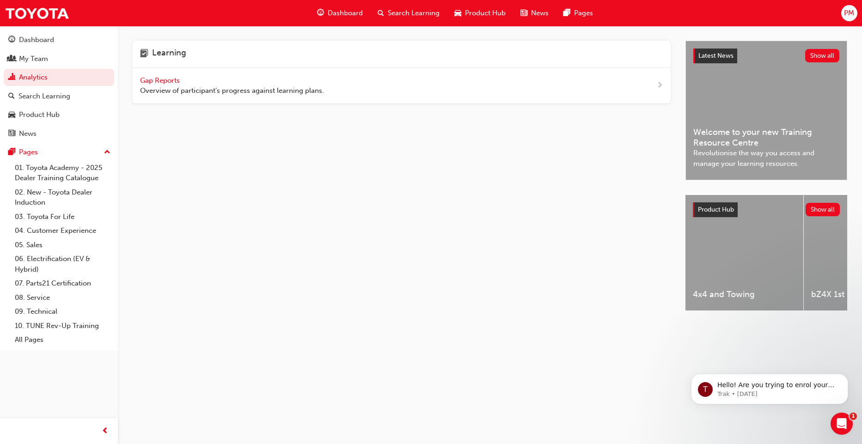
click at [165, 79] on span "Gap Reports" at bounding box center [161, 80] width 42 height 8
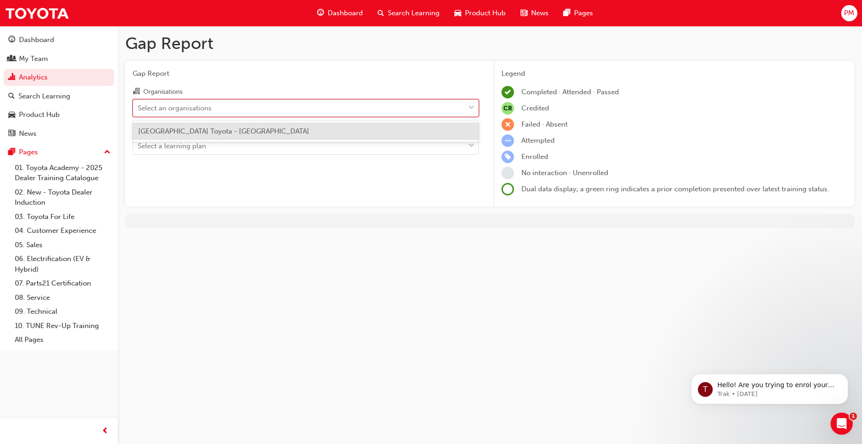
click at [210, 107] on div "Select an organisations" at bounding box center [175, 108] width 74 height 11
click at [139, 107] on input "Organisations option Melbourne City Toyota - HEIDELBERG focused, 1 of 1. 1 resu…" at bounding box center [138, 107] width 1 height 8
click at [212, 128] on span "[GEOGRAPHIC_DATA] Toyota - [GEOGRAPHIC_DATA]" at bounding box center [223, 131] width 171 height 8
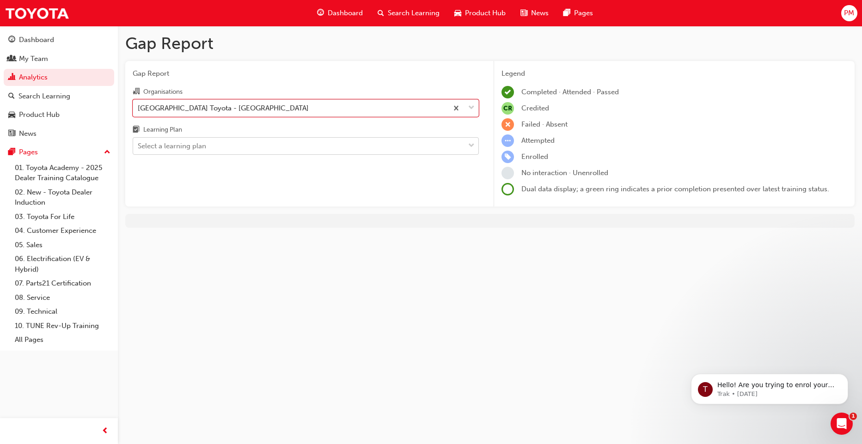
click at [209, 147] on div "Select a learning plan" at bounding box center [298, 146] width 331 height 16
click at [139, 147] on input "Learning Plan Select a learning plan" at bounding box center [138, 146] width 1 height 8
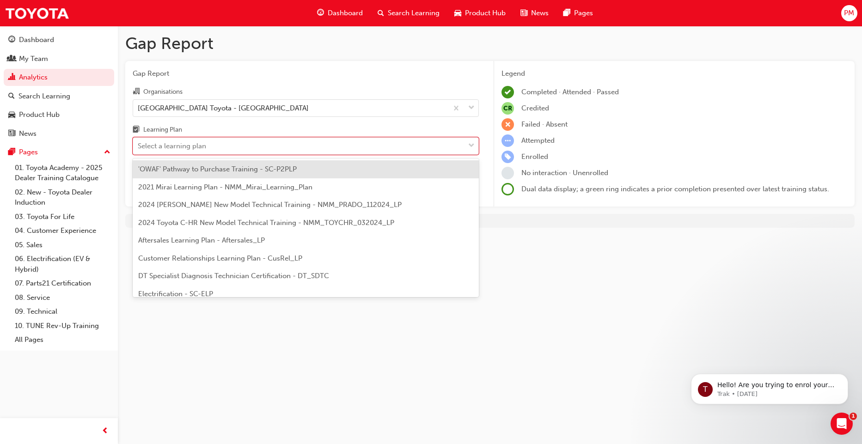
click at [203, 277] on span "DT Specialist Diagnosis Technician Certification - DT_SDTC" at bounding box center [233, 276] width 191 height 8
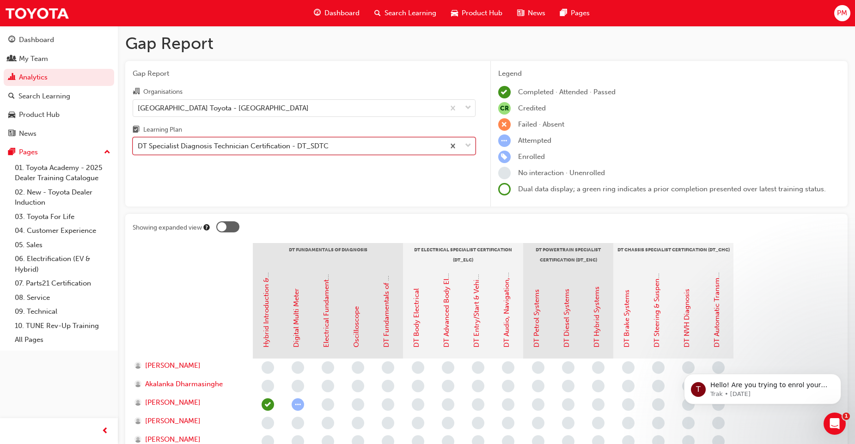
click at [353, 147] on div "DT Specialist Diagnosis Technician Certification - DT_SDTC" at bounding box center [288, 146] width 311 height 16
click at [139, 147] on input "Learning Plan option DT Specialist Diagnosis Technician Certification - DT_SDTC…" at bounding box center [138, 146] width 1 height 8
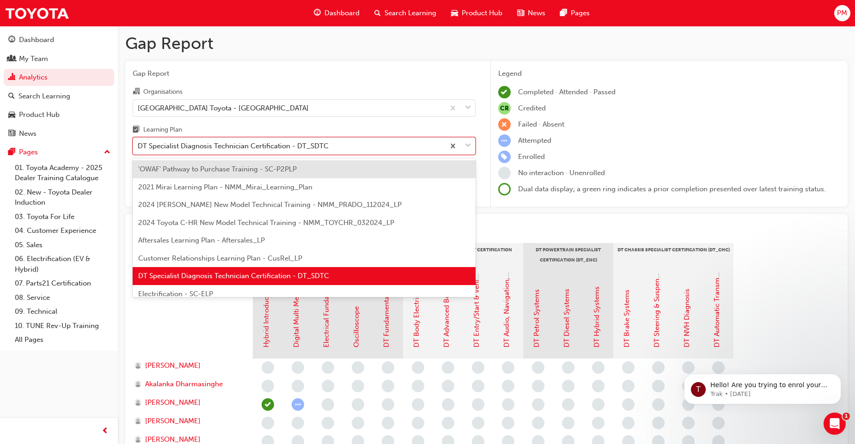
click at [169, 205] on span "2024 Prado New Model Technical Training - NMM_PRADO_112024_LP" at bounding box center [269, 205] width 263 height 8
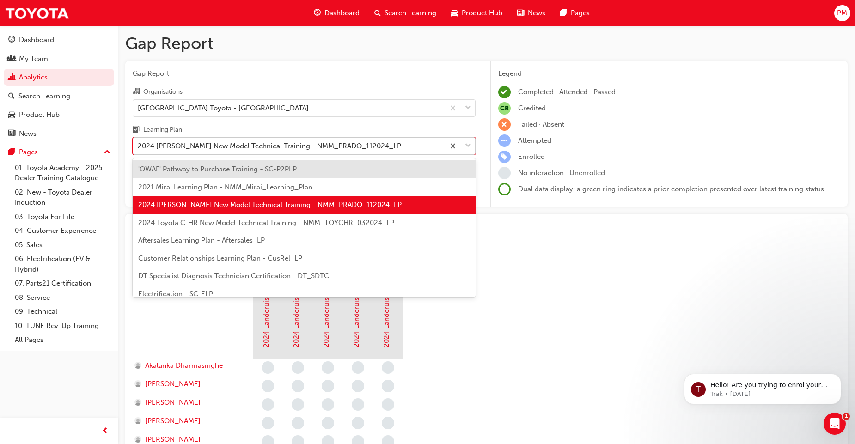
click at [223, 149] on div "2024 Prado New Model Technical Training - NMM_PRADO_112024_LP" at bounding box center [269, 146] width 263 height 11
click at [139, 149] on input "Learning Plan option 2024 Prado New Model Technical Training - NMM_PRADO_112024…" at bounding box center [138, 146] width 1 height 8
click at [218, 225] on span "2024 Toyota C-HR New Model Technical Training - NMM_TOYCHR_032024_LP" at bounding box center [266, 223] width 256 height 8
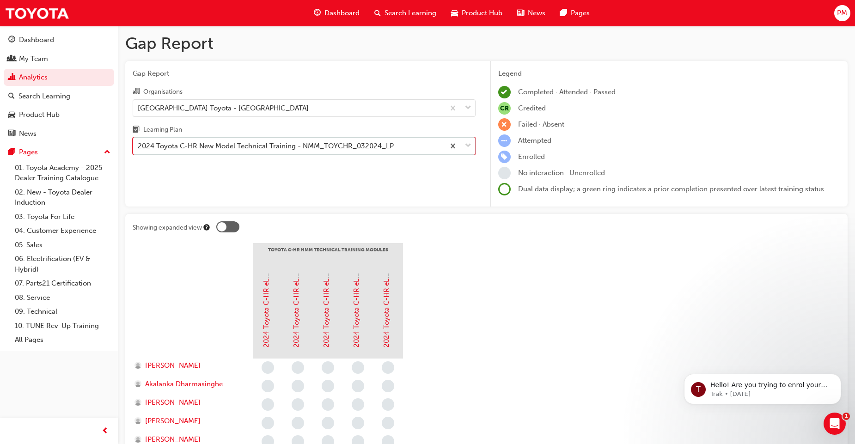
click at [220, 147] on div "2024 Toyota C-HR New Model Technical Training - NMM_TOYCHR_032024_LP" at bounding box center [266, 146] width 256 height 11
click at [139, 147] on input "Learning Plan option 2024 Toyota C-HR New Model Technical Training - NMM_TOYCHR…" at bounding box center [138, 146] width 1 height 8
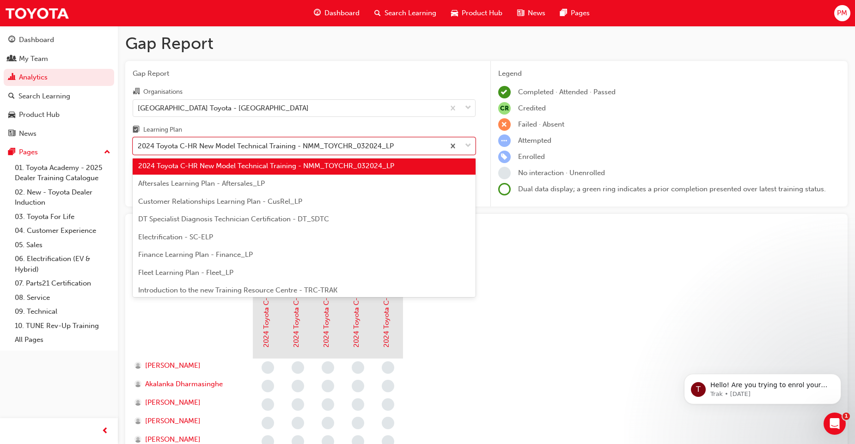
scroll to position [83, 0]
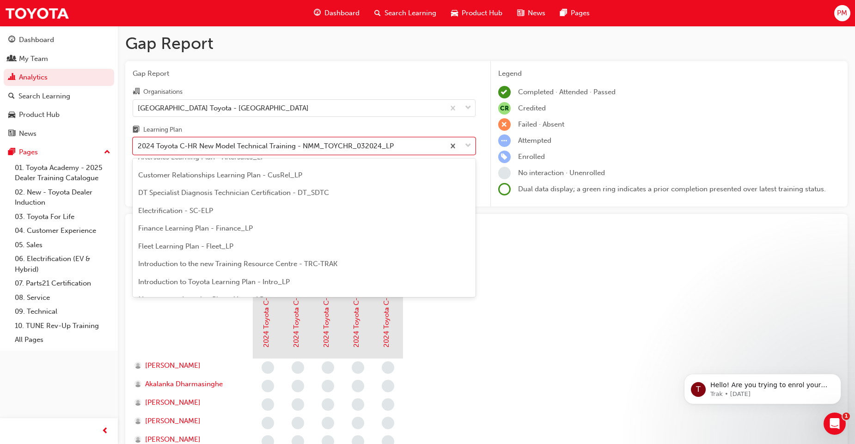
click at [178, 211] on span "Electrification - SC-ELP" at bounding box center [175, 211] width 75 height 8
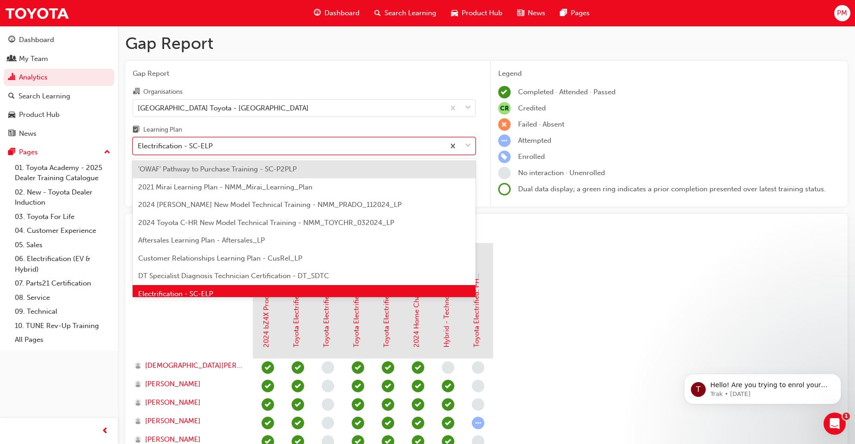
click at [231, 146] on div "Electrification - SC-ELP" at bounding box center [288, 146] width 311 height 16
click at [139, 146] on input "Learning Plan option Electrification - SC-ELP, selected. option 'OWAF' Pathway …" at bounding box center [138, 146] width 1 height 8
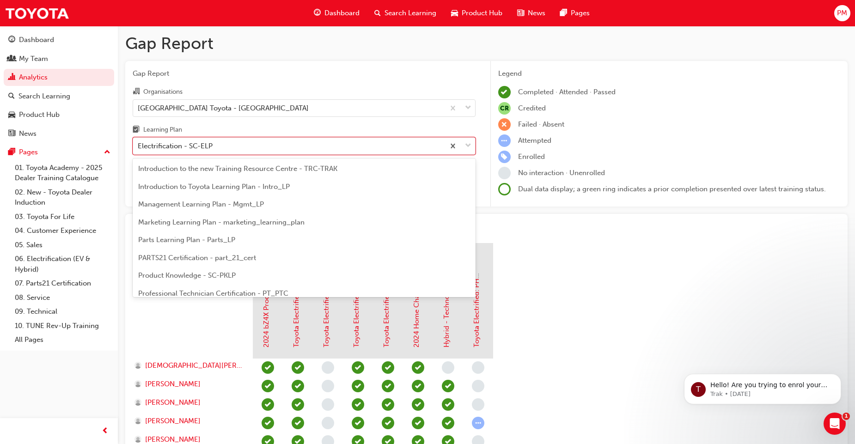
scroll to position [261, 0]
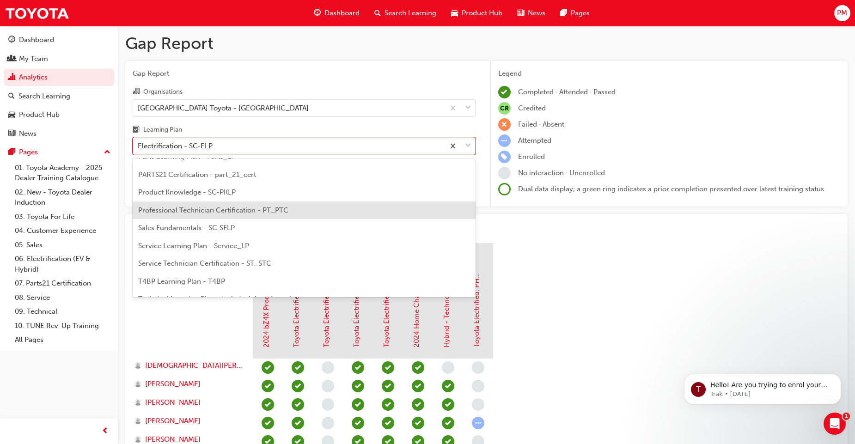
click at [248, 212] on span "Professional Technician Certification - PT_PTC" at bounding box center [213, 210] width 150 height 8
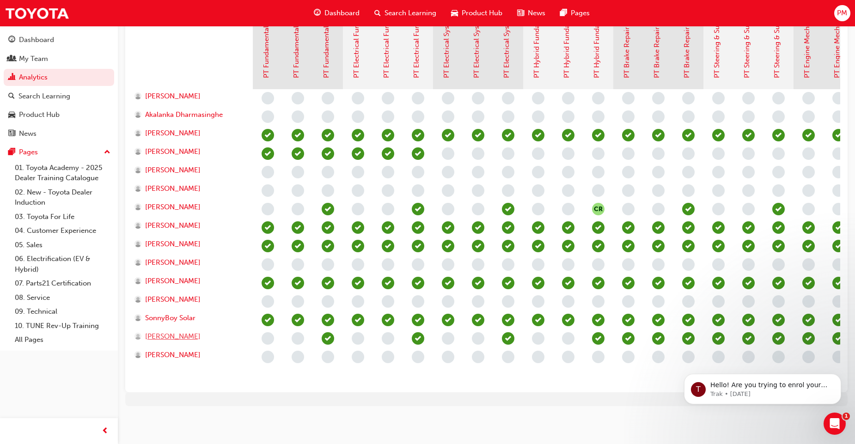
click at [170, 331] on span "Thomas Western" at bounding box center [172, 336] width 55 height 11
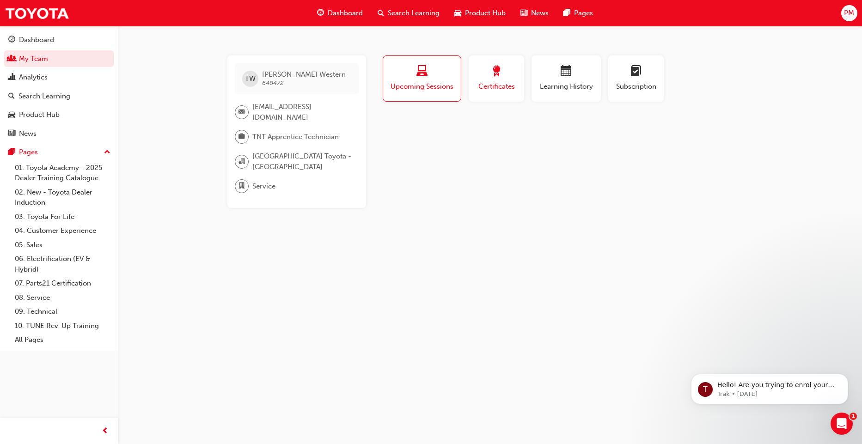
click at [492, 87] on span "Certificates" at bounding box center [496, 86] width 42 height 11
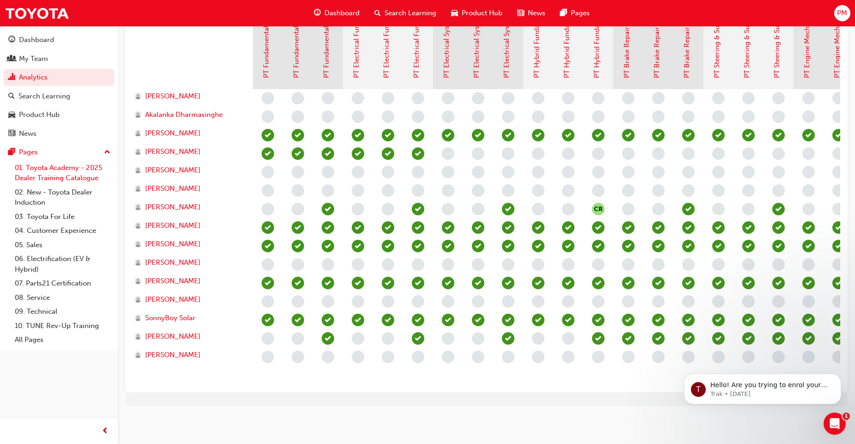
click at [65, 170] on link "01. Toyota Academy - 2025 Dealer Training Catalogue" at bounding box center [62, 173] width 103 height 24
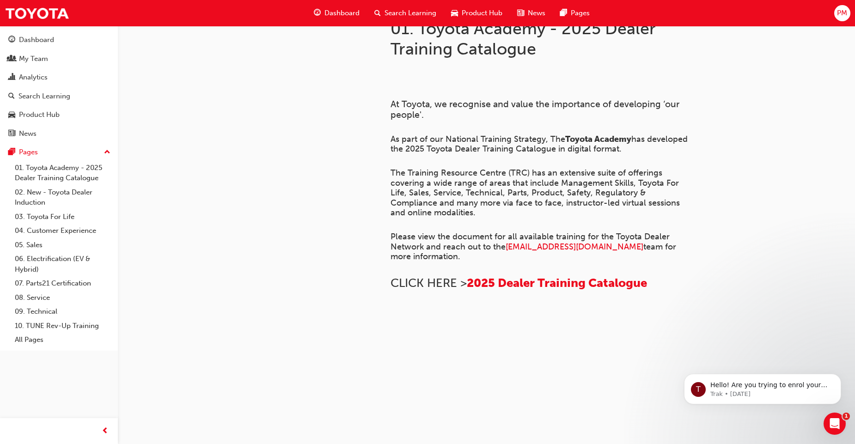
scroll to position [416, 0]
click at [515, 276] on span "2025 Dealer Training Catalogue" at bounding box center [557, 283] width 180 height 14
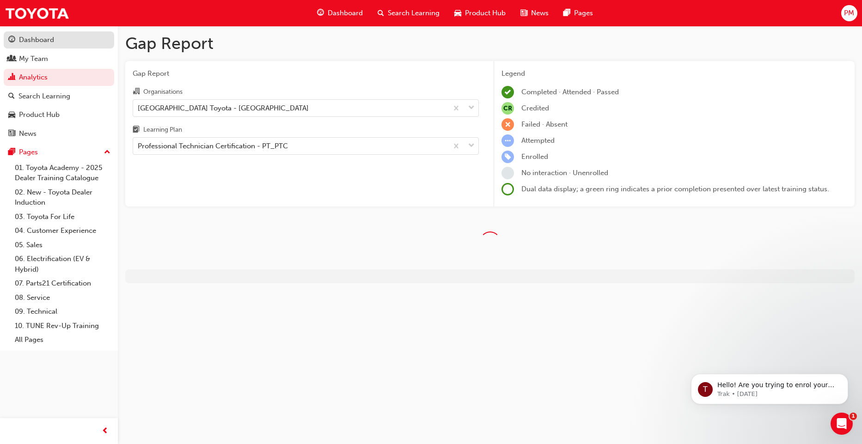
click at [38, 42] on div "Dashboard" at bounding box center [36, 40] width 35 height 11
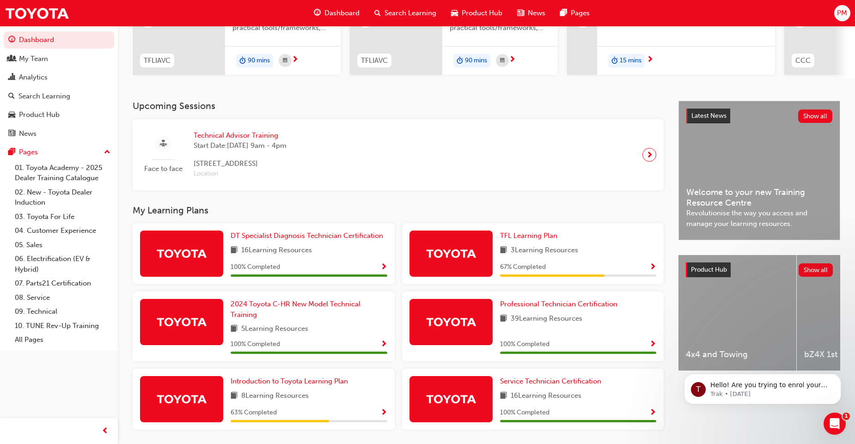
scroll to position [169, 0]
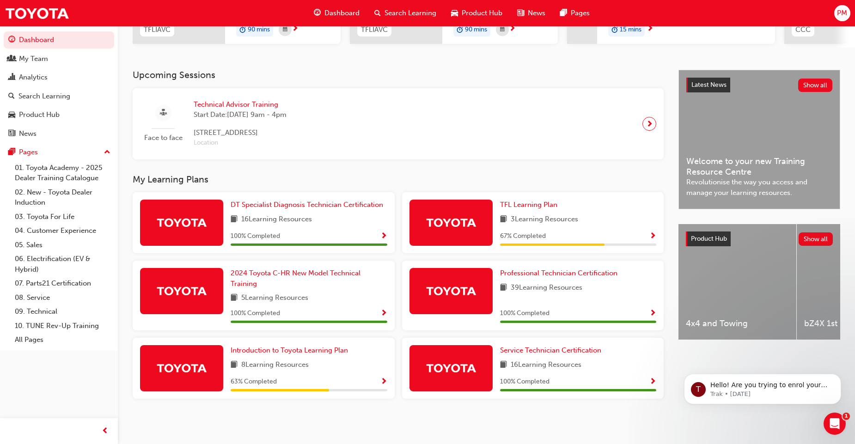
click at [456, 216] on img at bounding box center [451, 222] width 51 height 16
click at [632, 217] on div "3 Learning Resources" at bounding box center [578, 220] width 157 height 12
click at [652, 232] on span "Show Progress" at bounding box center [652, 236] width 7 height 8
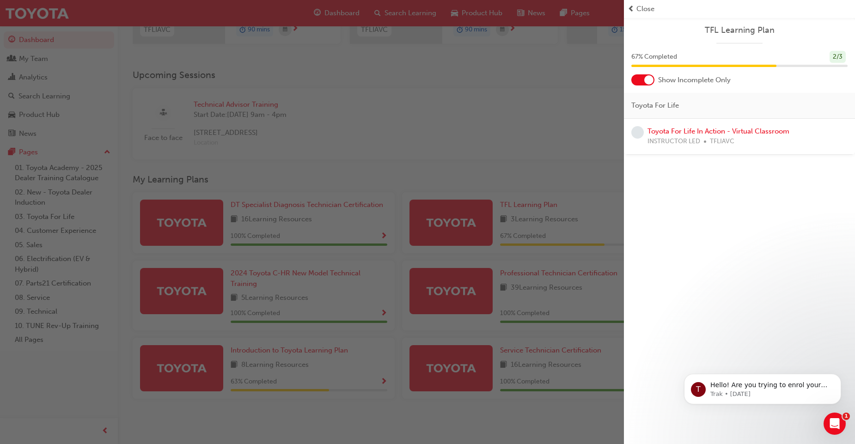
click at [630, 6] on span "prev-icon" at bounding box center [630, 9] width 7 height 11
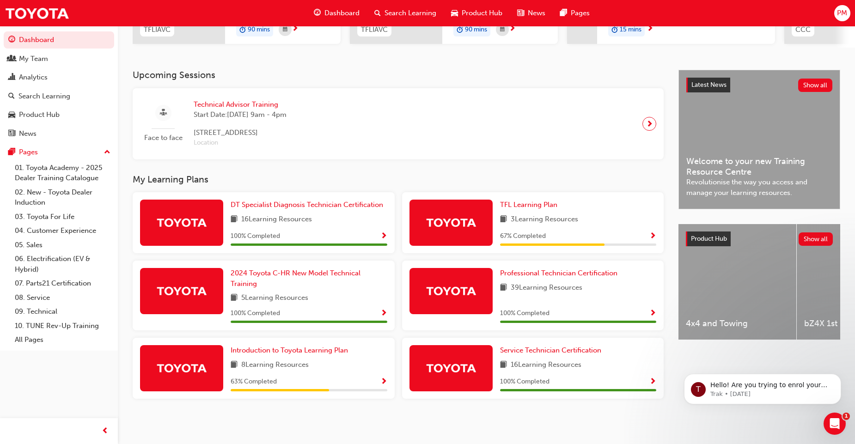
click at [382, 380] on span "Show Progress" at bounding box center [383, 382] width 7 height 8
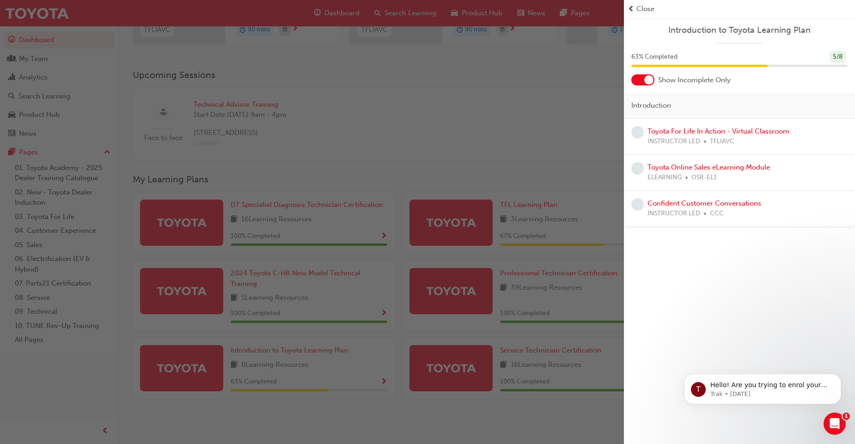
click at [630, 10] on span "prev-icon" at bounding box center [630, 9] width 7 height 11
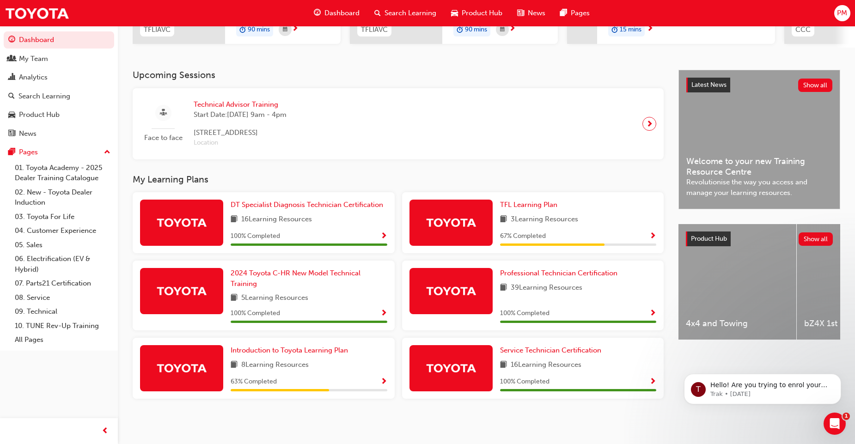
click at [651, 125] on span "next-icon" at bounding box center [649, 123] width 7 height 13
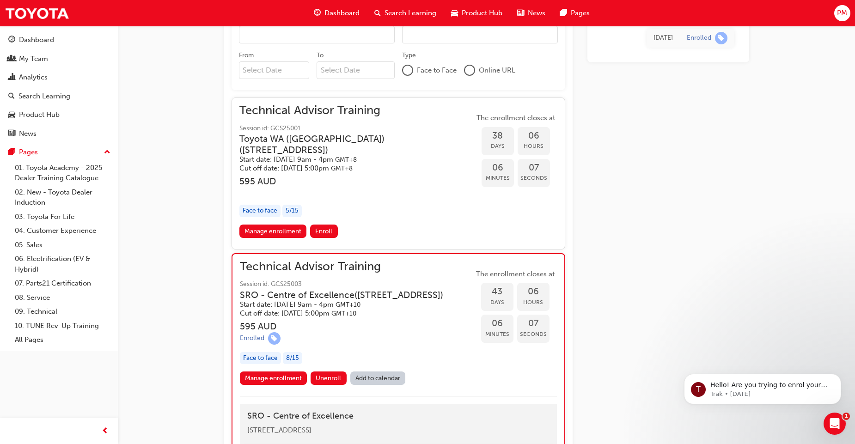
scroll to position [760, 0]
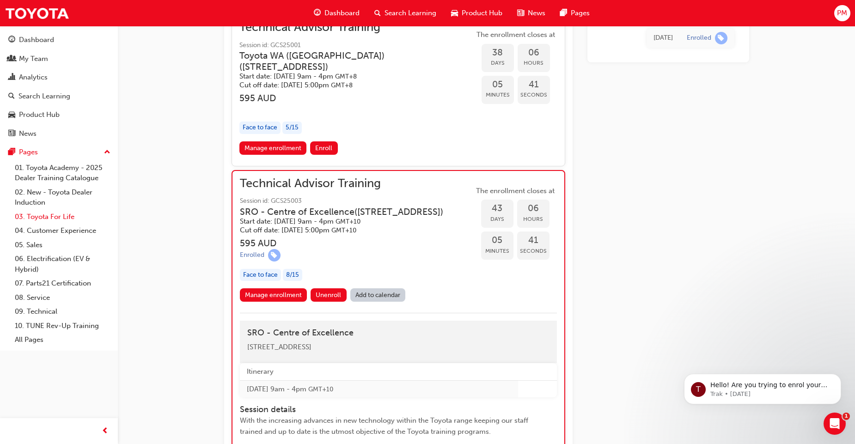
click at [56, 220] on link "03. Toyota For Life" at bounding box center [62, 217] width 103 height 14
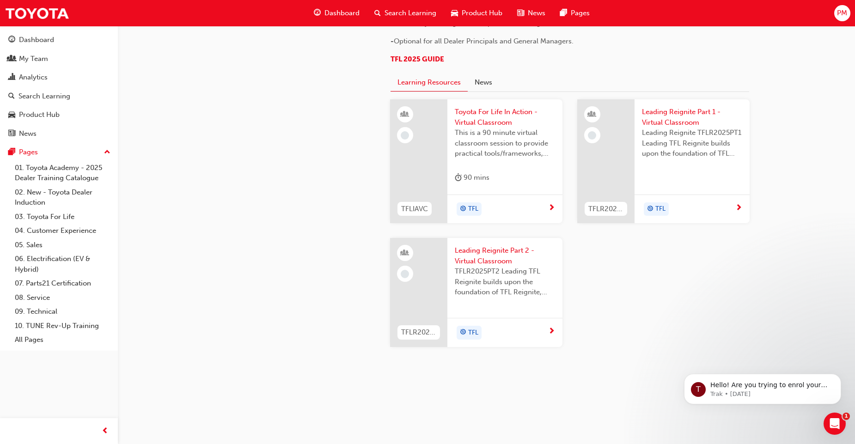
scroll to position [959, 0]
click at [681, 184] on div "Leading Reignite Part 1 - Virtual Classroom Leading Reignite TFLR2025PT1 Leadin…" at bounding box center [691, 161] width 115 height 124
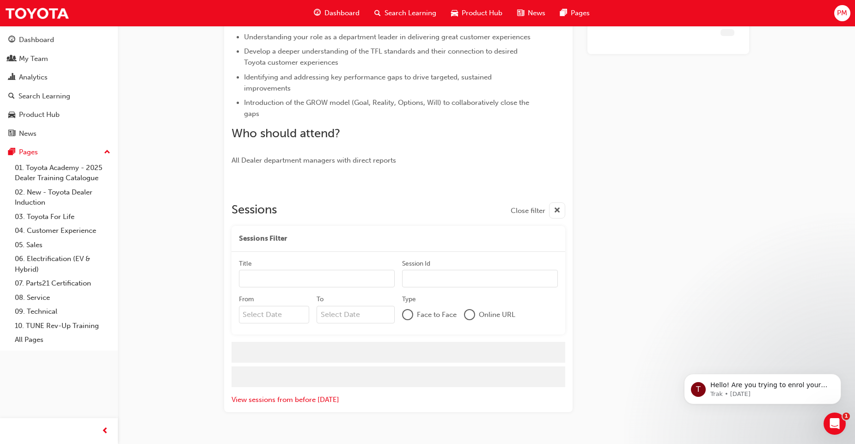
scroll to position [486, 0]
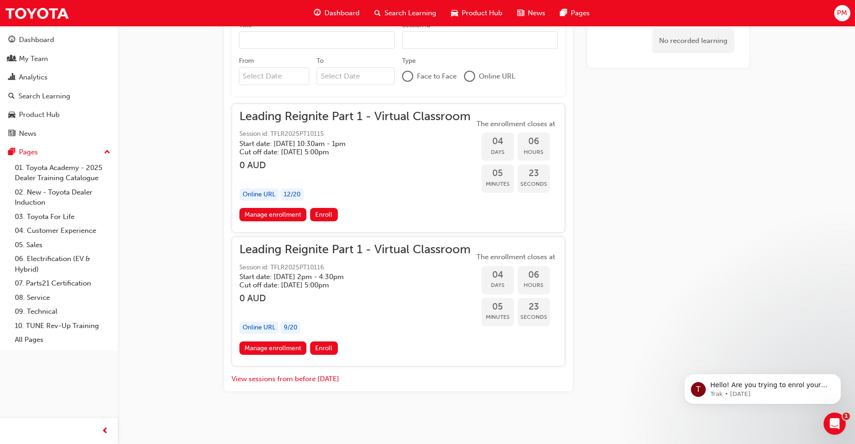
scroll to position [959, 0]
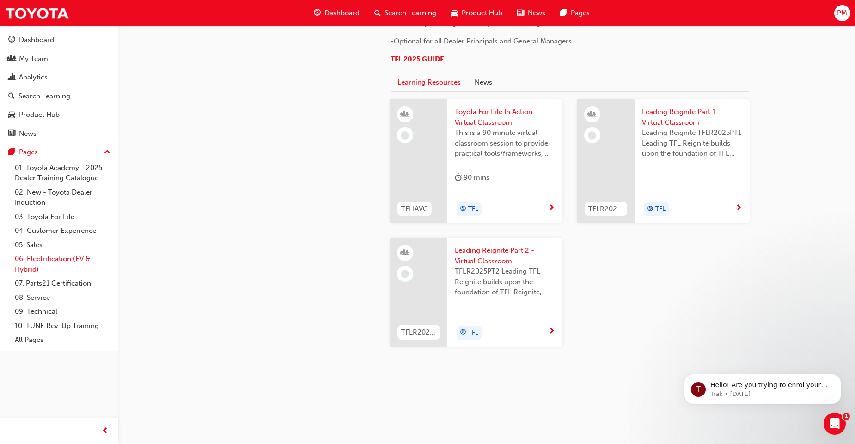
click at [53, 260] on link "06. Electrification (EV & Hybrid)" at bounding box center [62, 264] width 103 height 24
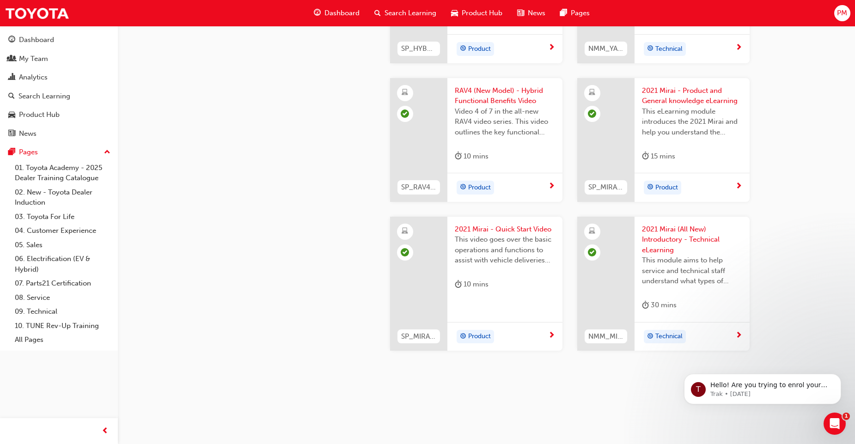
scroll to position [1529, 0]
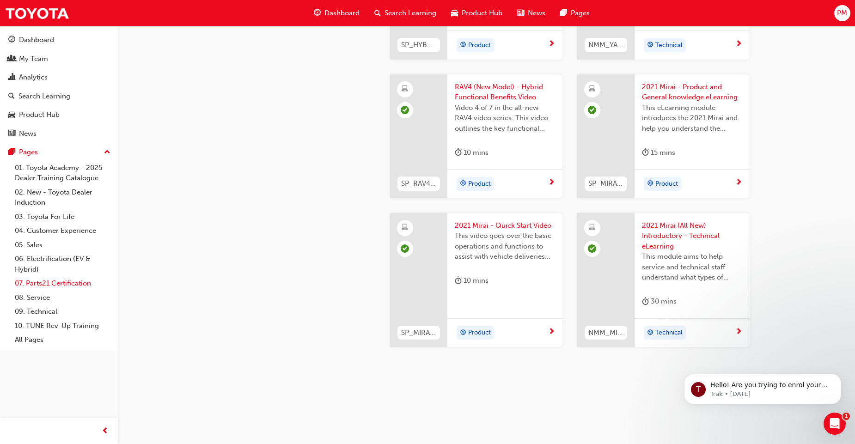
click at [41, 284] on link "07. Parts21 Certification" at bounding box center [62, 283] width 103 height 14
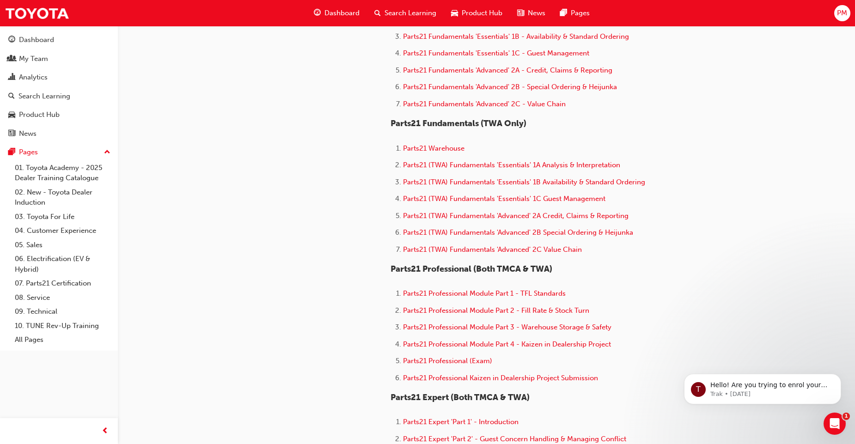
scroll to position [416, 0]
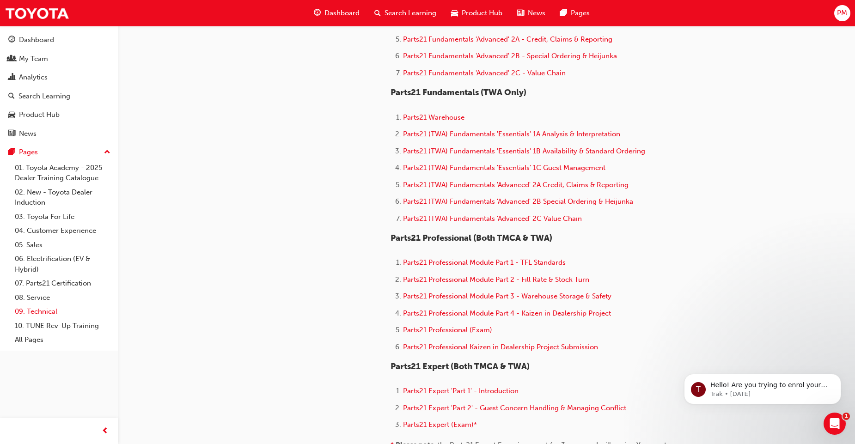
click at [48, 310] on link "09. Technical" at bounding box center [62, 311] width 103 height 14
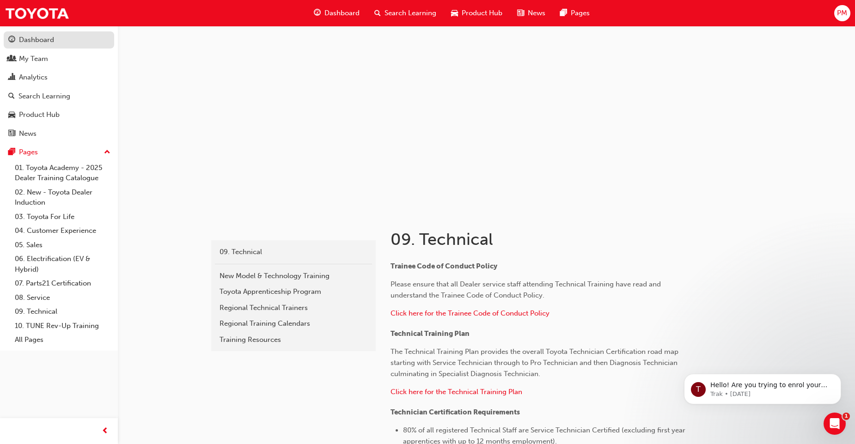
click at [43, 42] on div "Dashboard" at bounding box center [36, 40] width 35 height 11
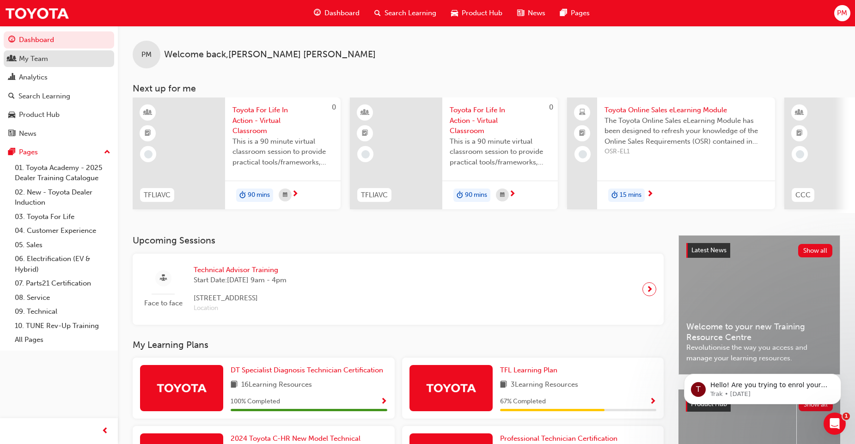
click at [42, 56] on div "My Team" at bounding box center [33, 59] width 29 height 11
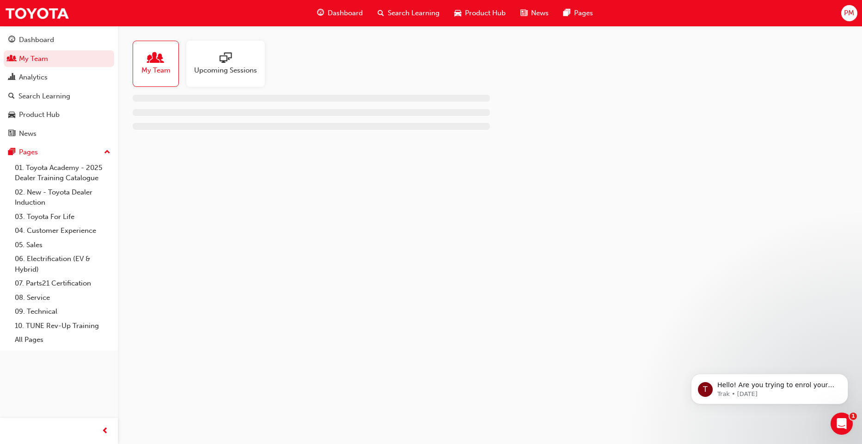
click at [223, 69] on span "Upcoming Sessions" at bounding box center [225, 70] width 63 height 11
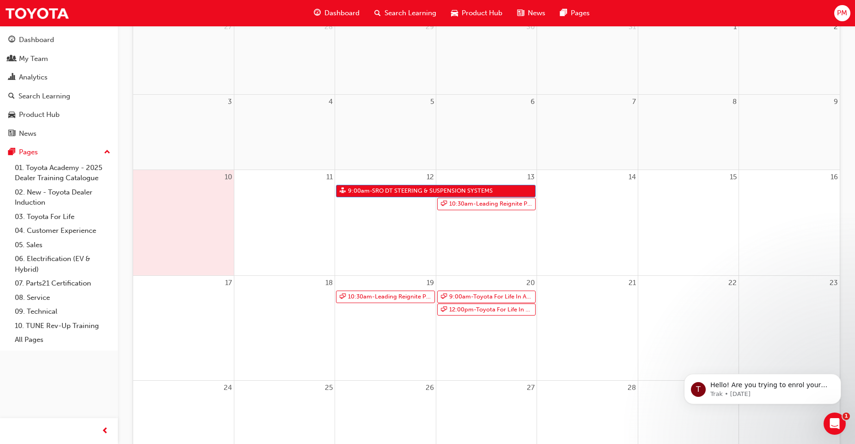
scroll to position [166, 0]
